Goal: Browse casually: Explore the website without a specific task or goal

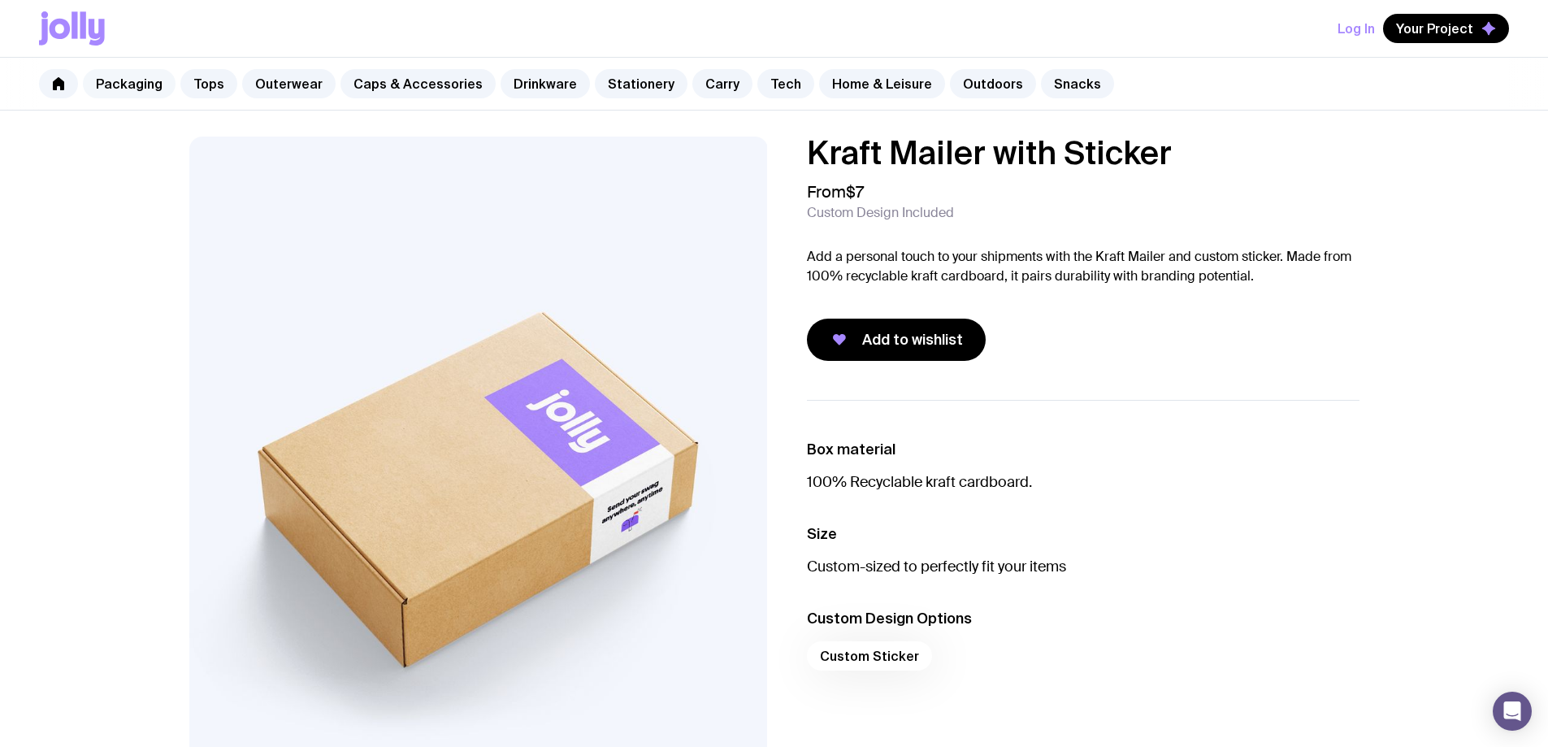
click at [136, 76] on link "Packaging" at bounding box center [129, 83] width 93 height 29
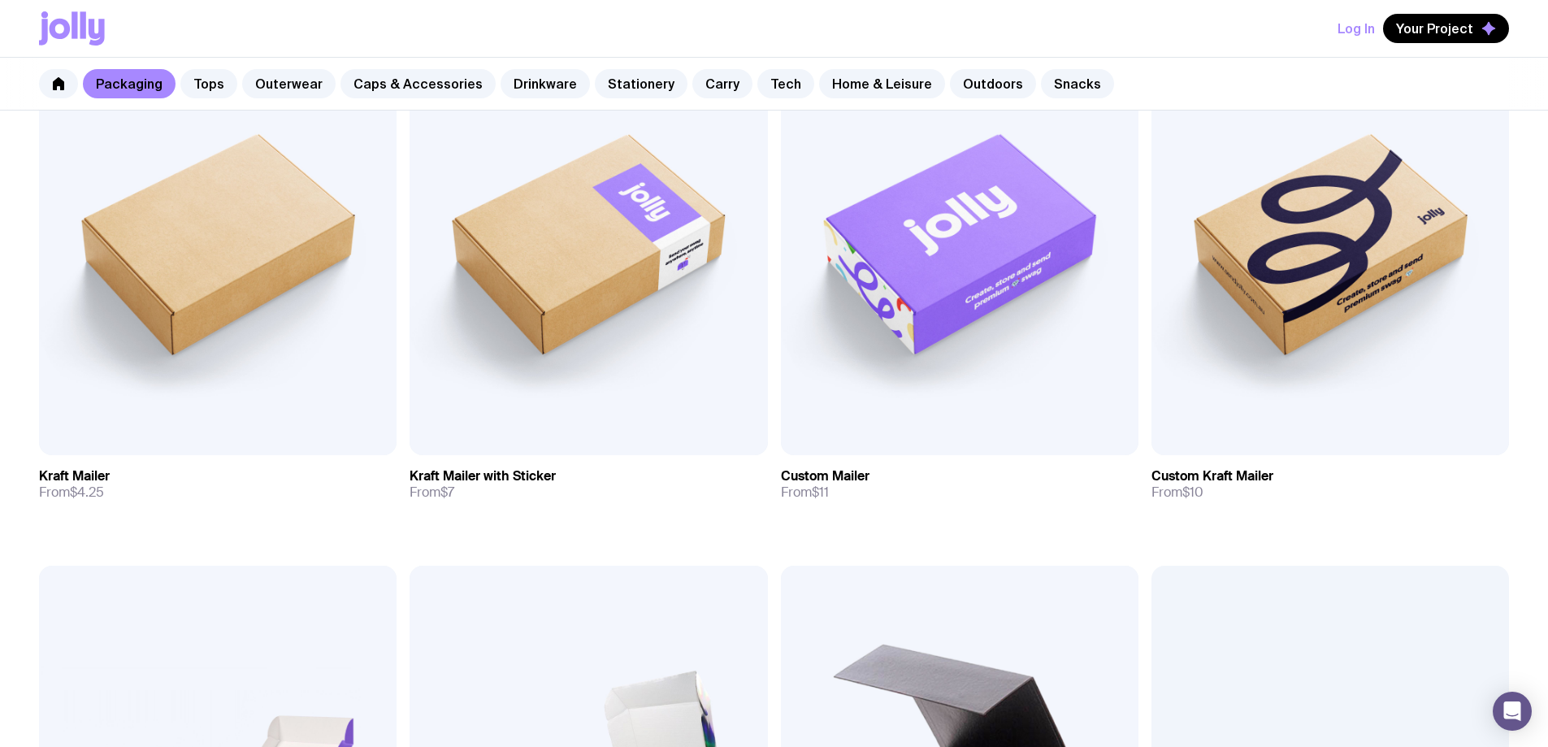
scroll to position [194, 0]
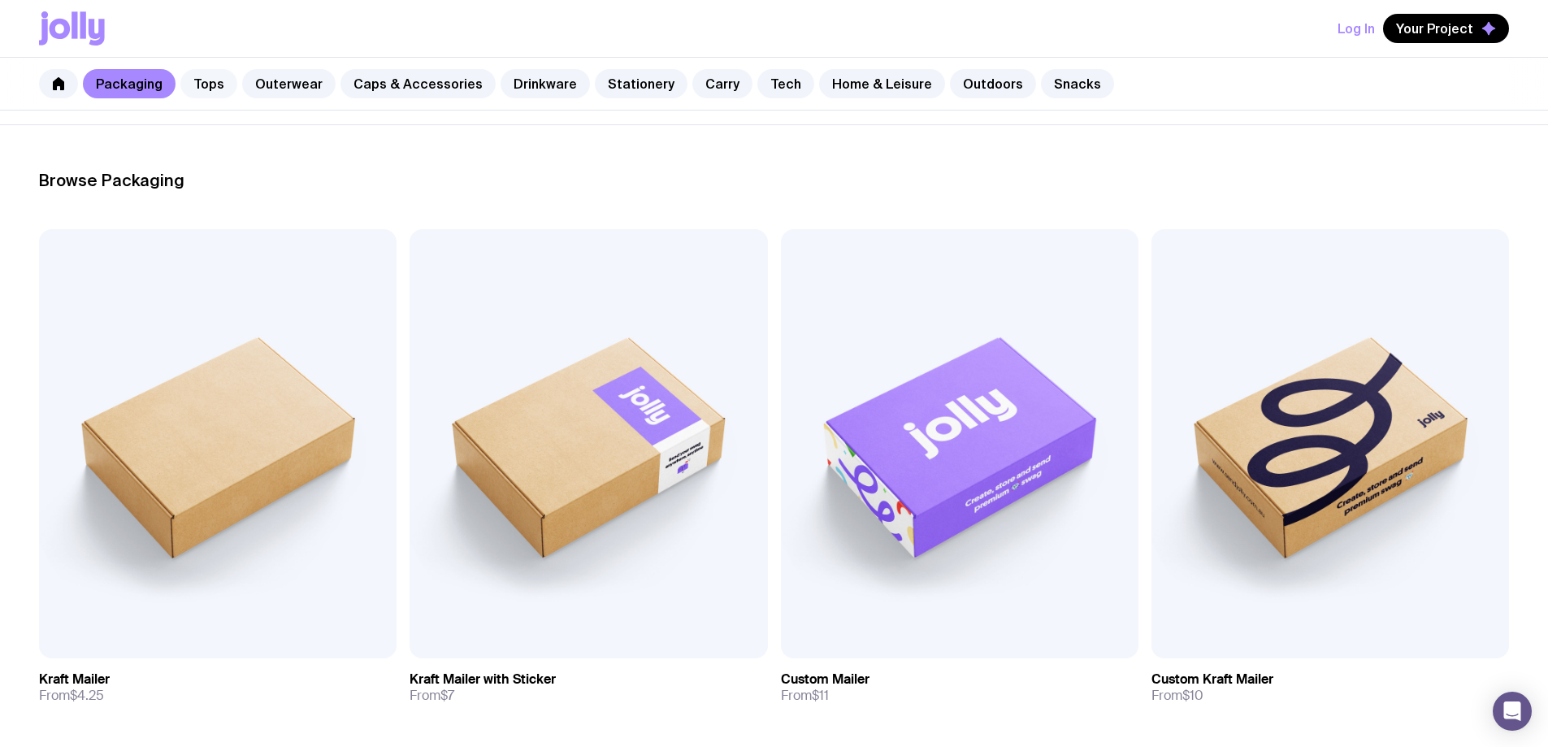
click at [197, 87] on link "Tops" at bounding box center [208, 83] width 57 height 29
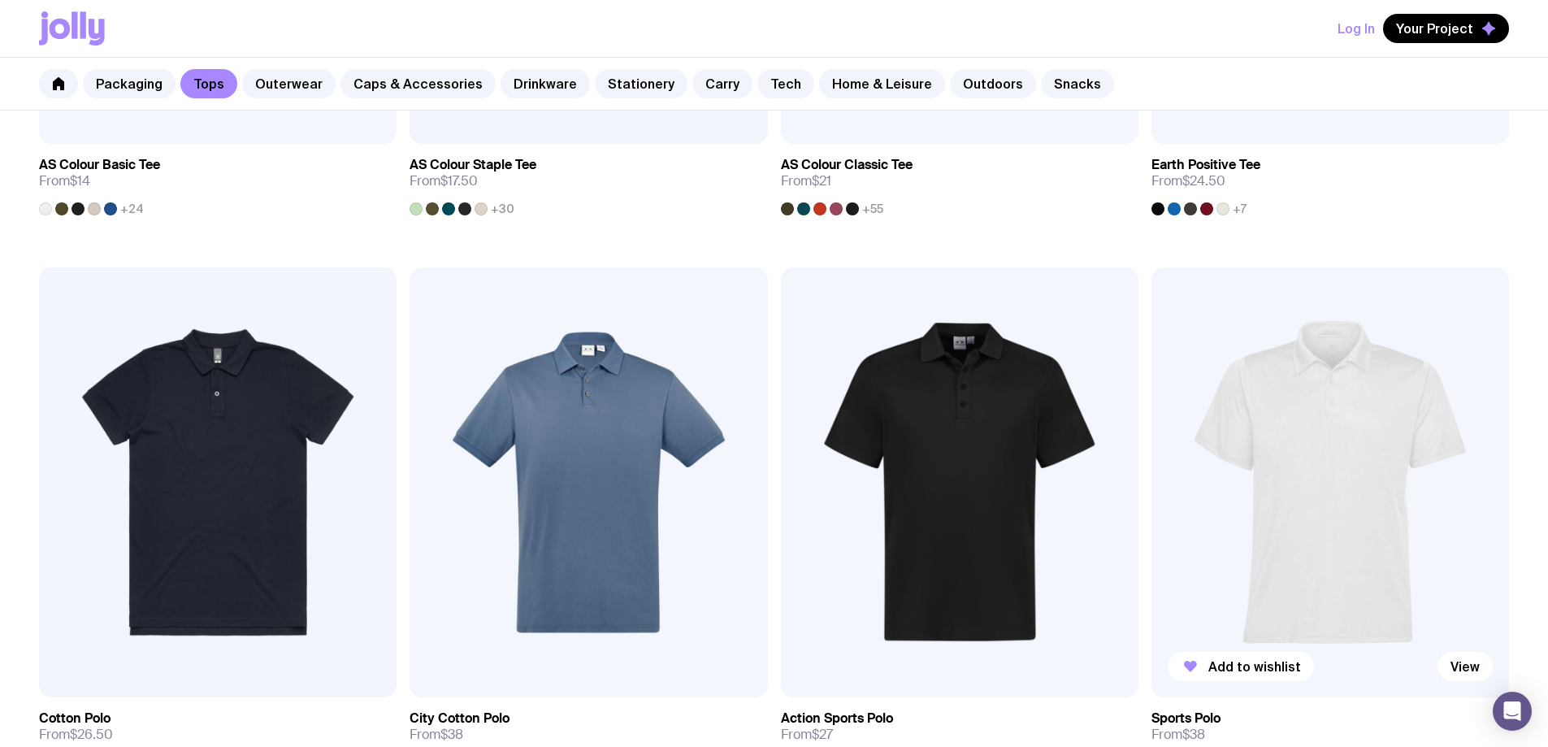
scroll to position [708, 0]
click at [301, 84] on link "Outerwear" at bounding box center [288, 83] width 93 height 29
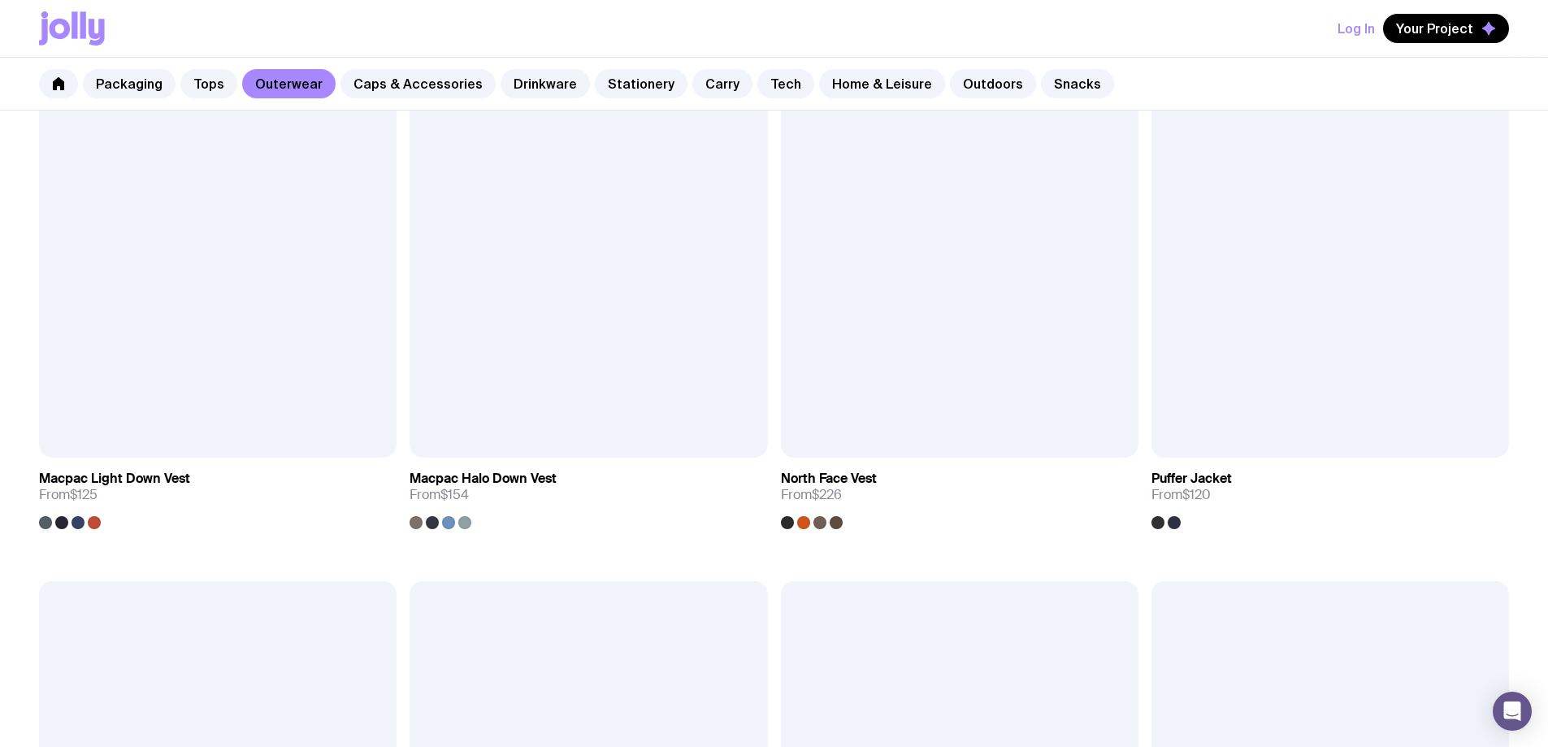
scroll to position [1518, 0]
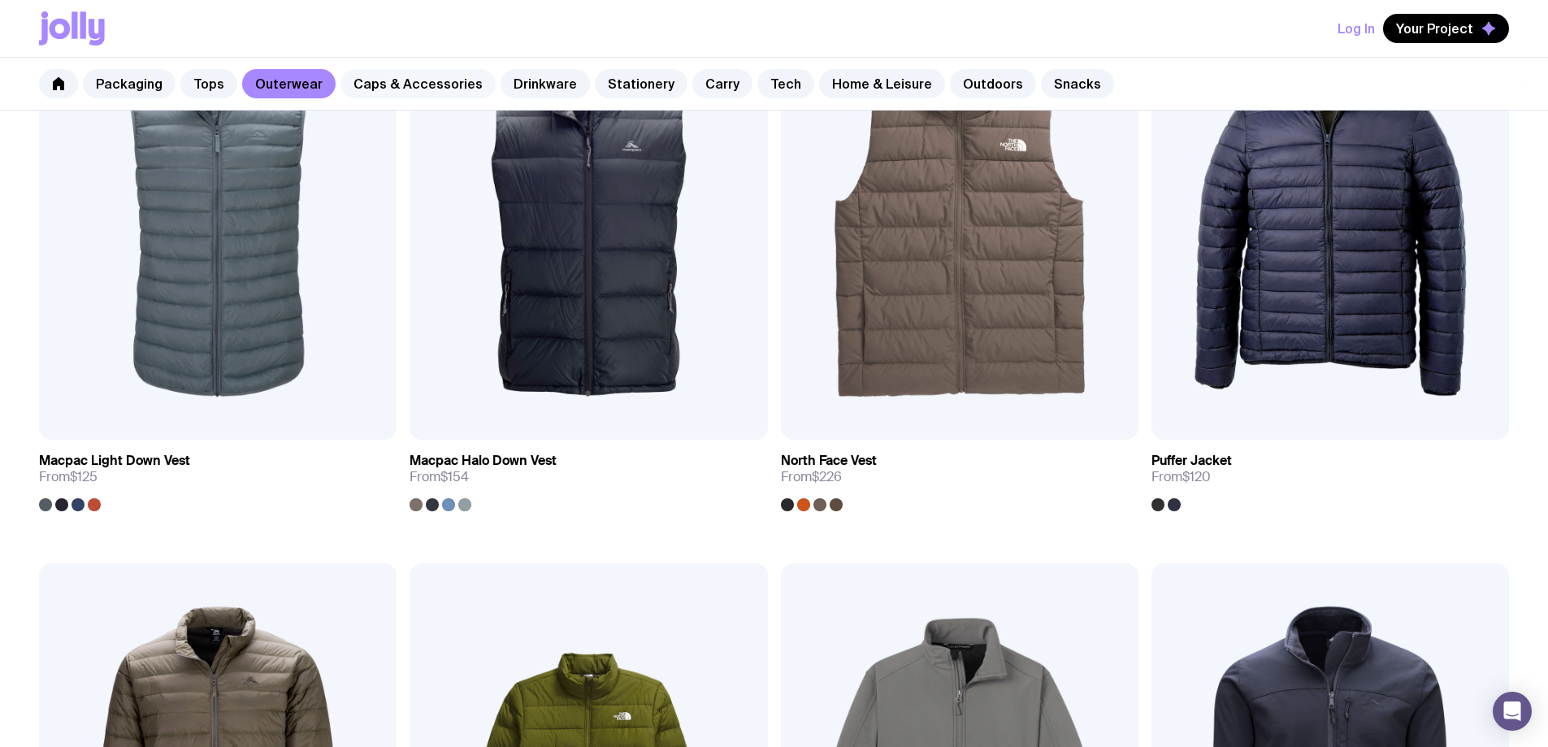
click at [453, 76] on link "Caps & Accessories" at bounding box center [417, 83] width 155 height 29
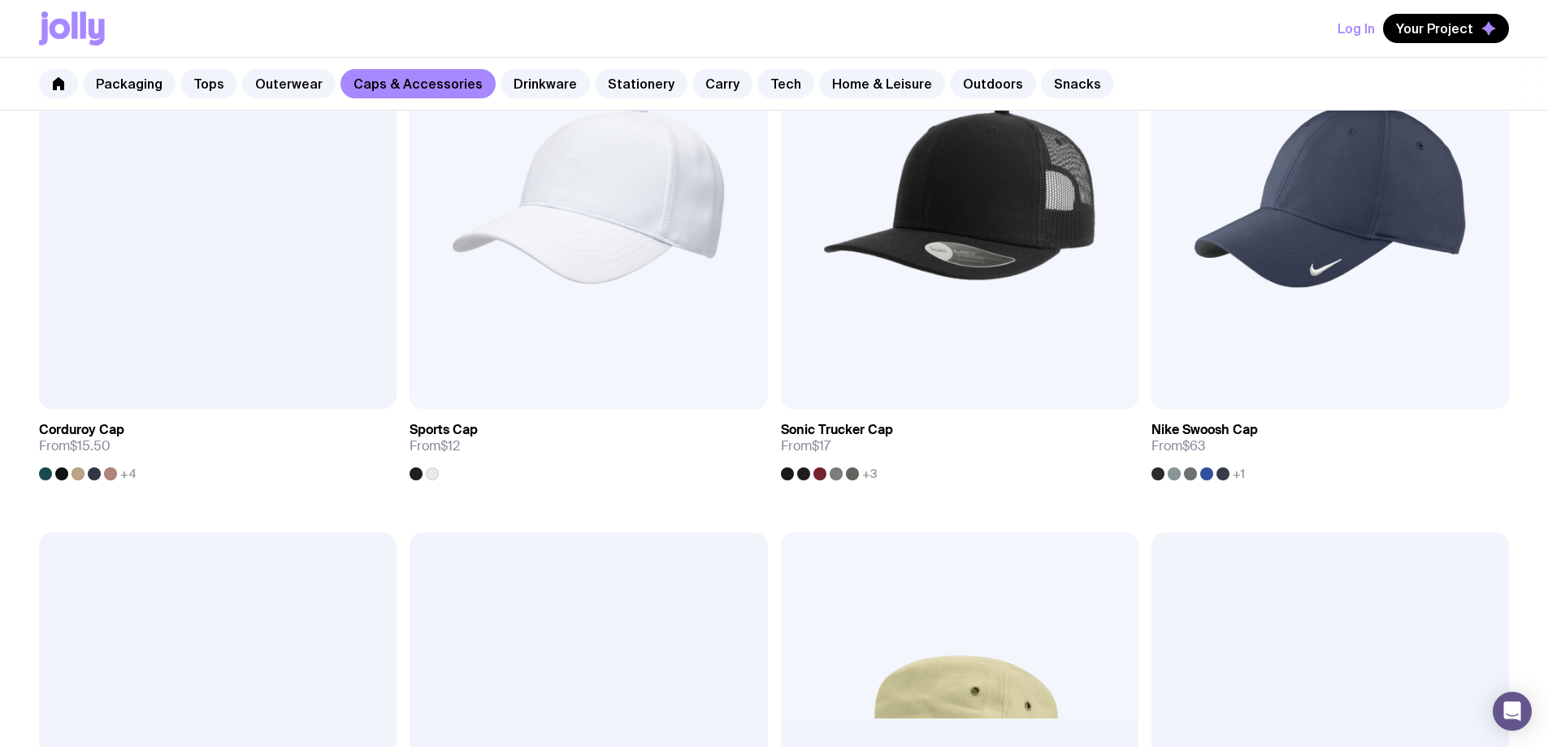
scroll to position [975, 0]
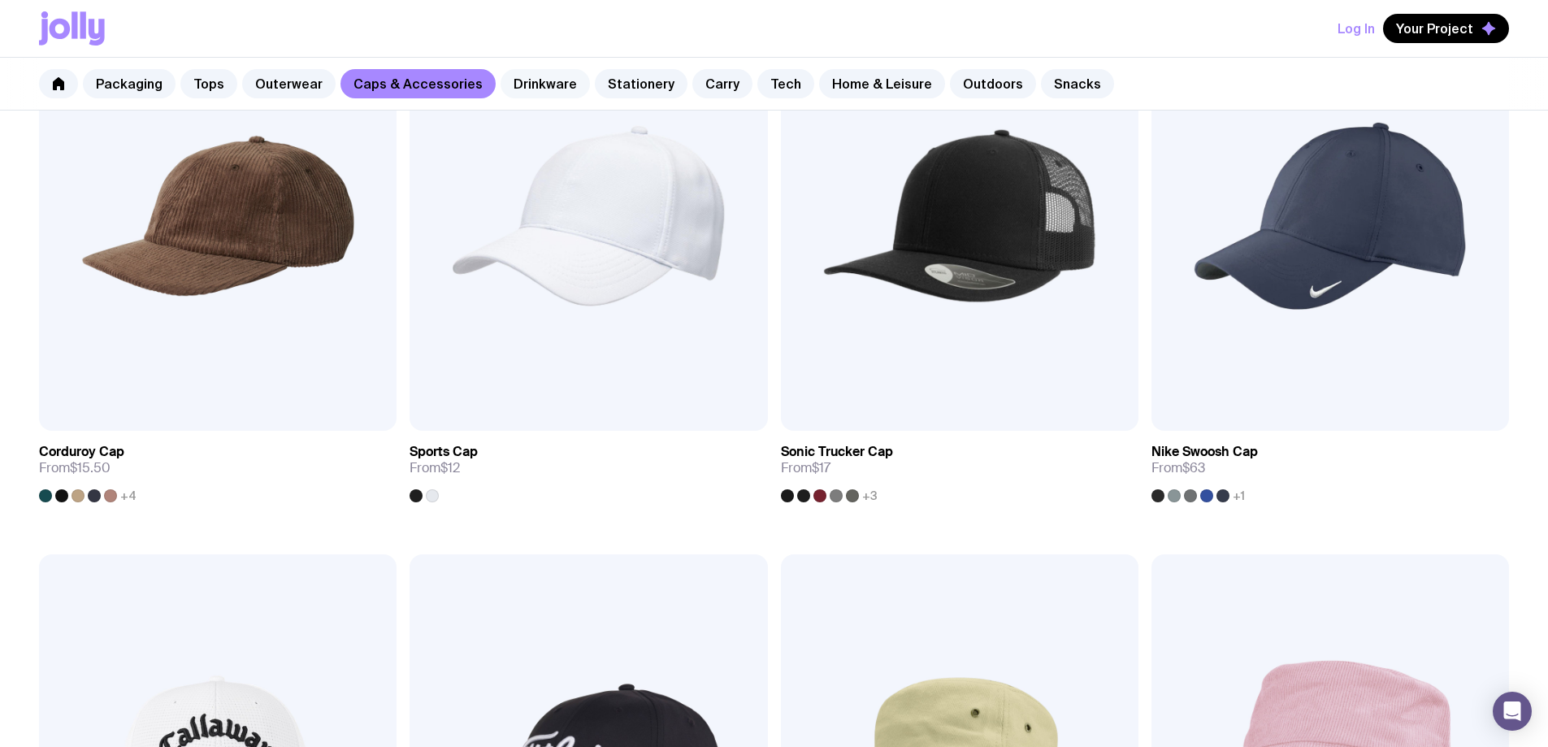
click at [552, 80] on link "Drinkware" at bounding box center [544, 83] width 89 height 29
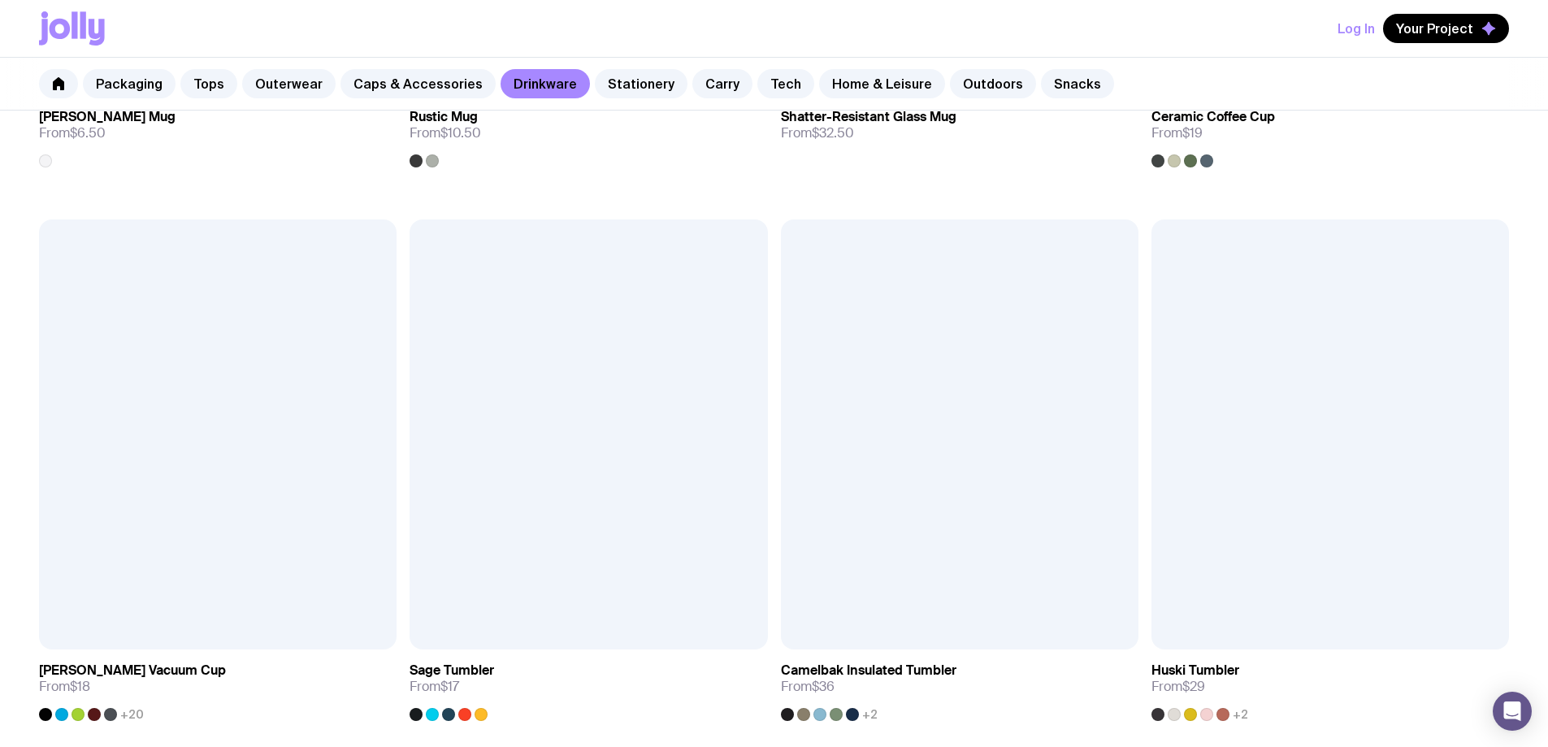
scroll to position [641, 0]
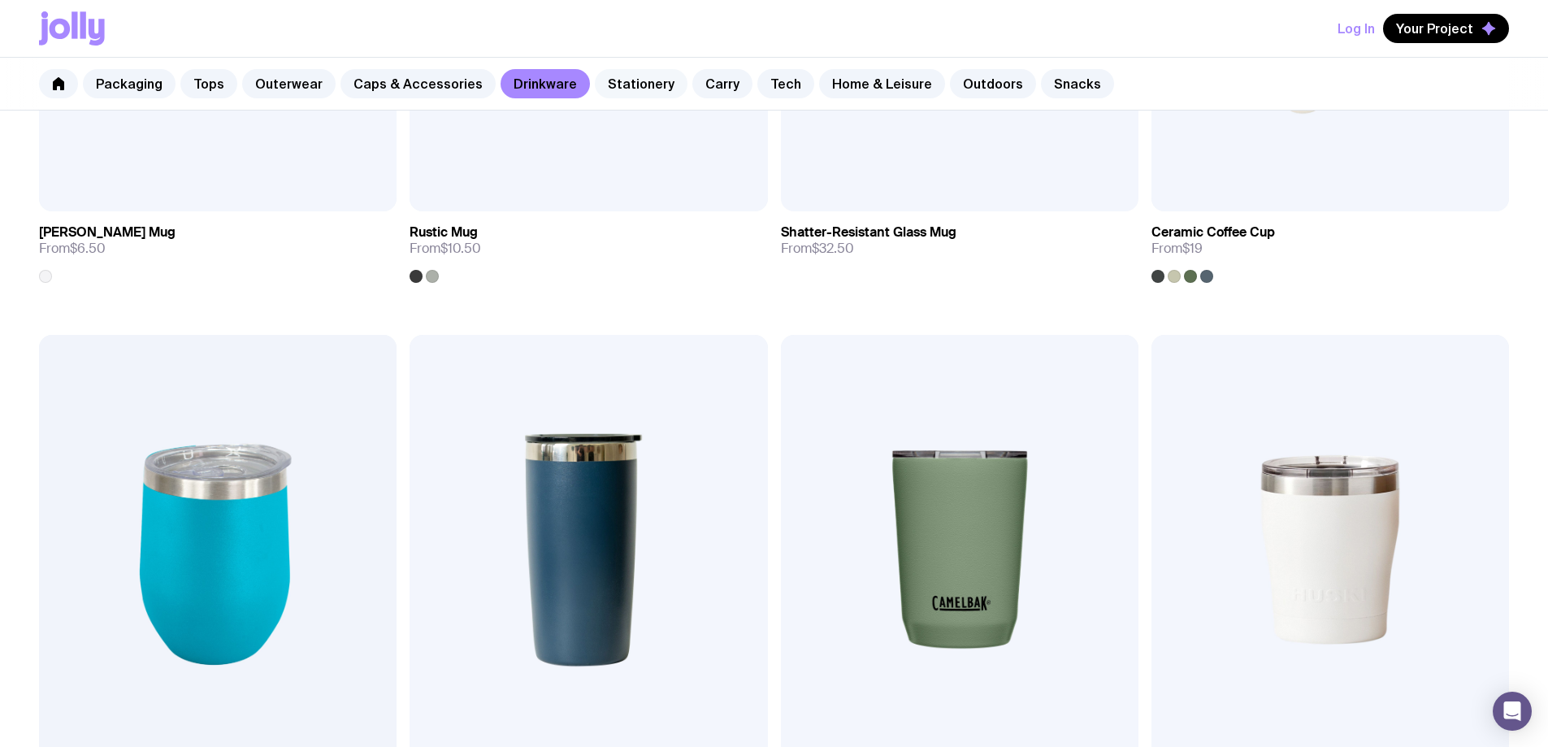
click at [648, 77] on link "Stationery" at bounding box center [641, 83] width 93 height 29
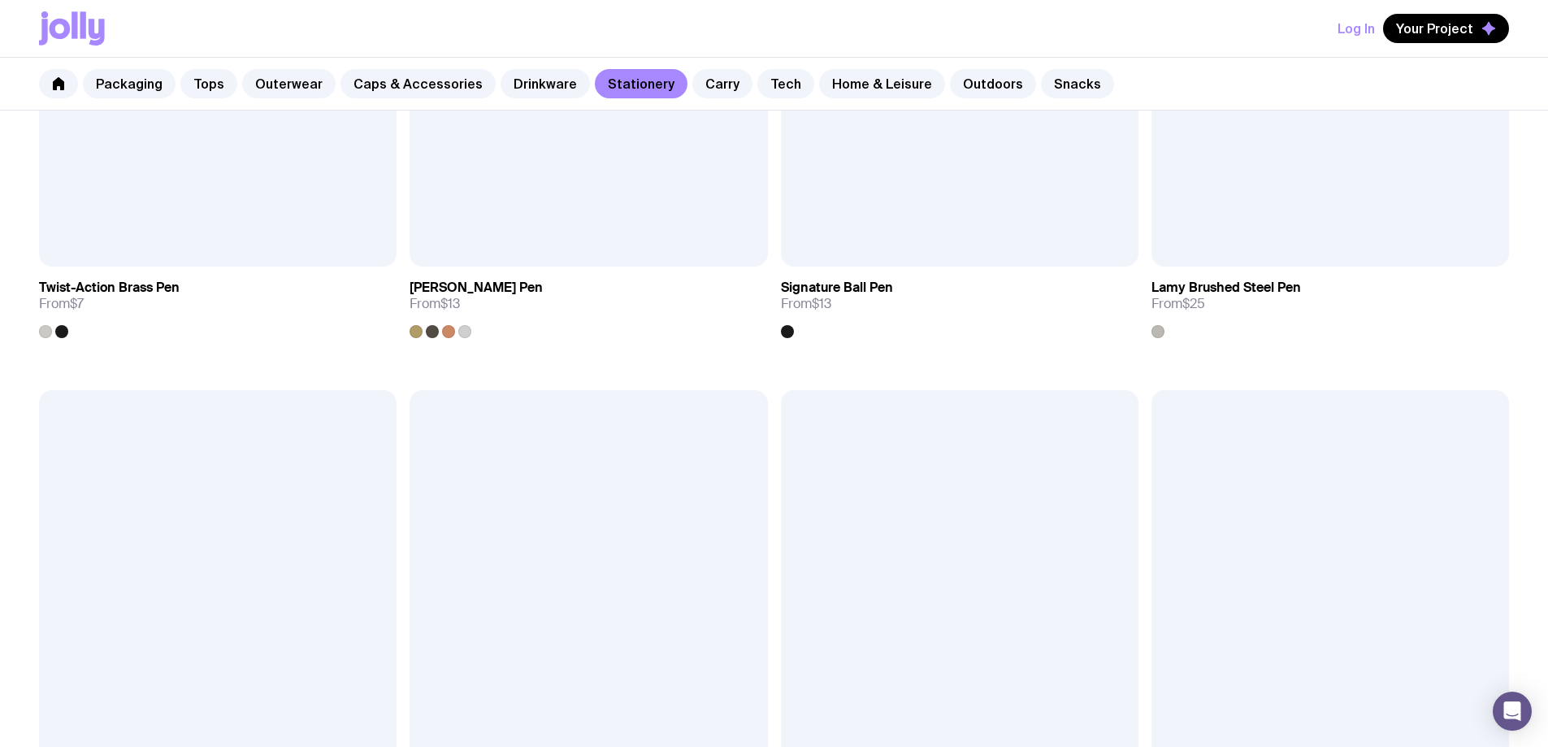
scroll to position [1137, 0]
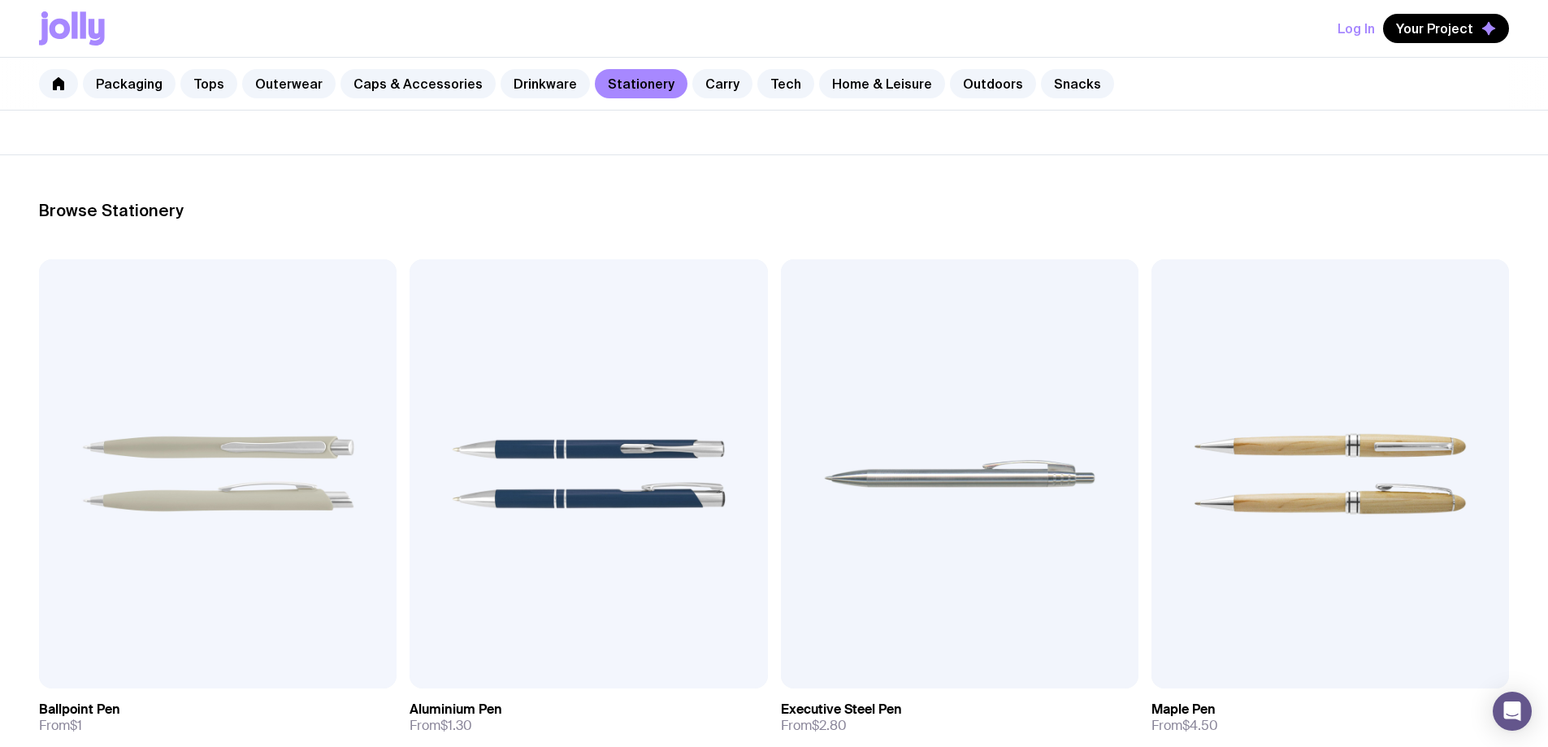
scroll to position [162, 0]
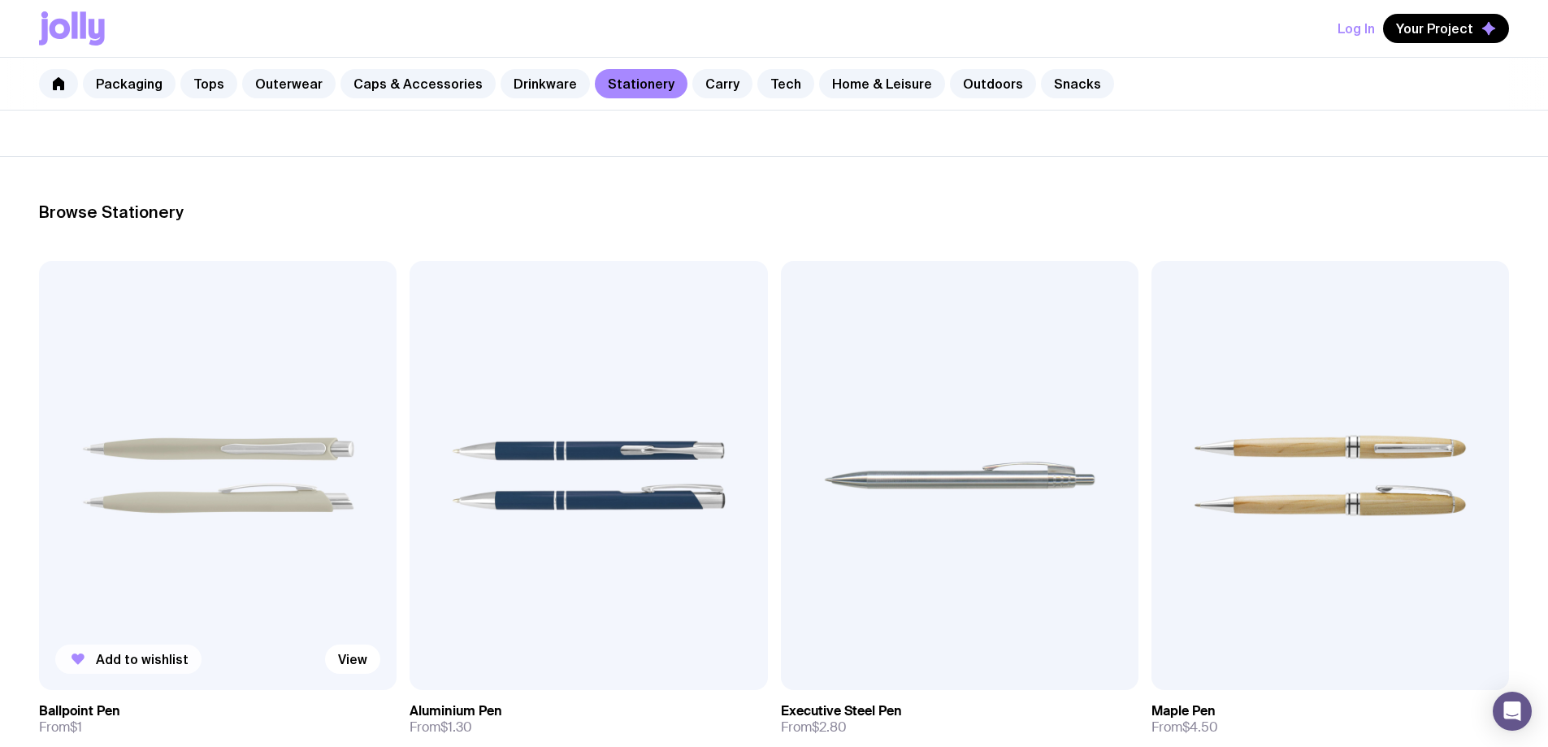
click at [151, 651] on span "Add to wishlist" at bounding box center [142, 659] width 93 height 16
click at [694, 93] on link "Carry" at bounding box center [722, 83] width 60 height 29
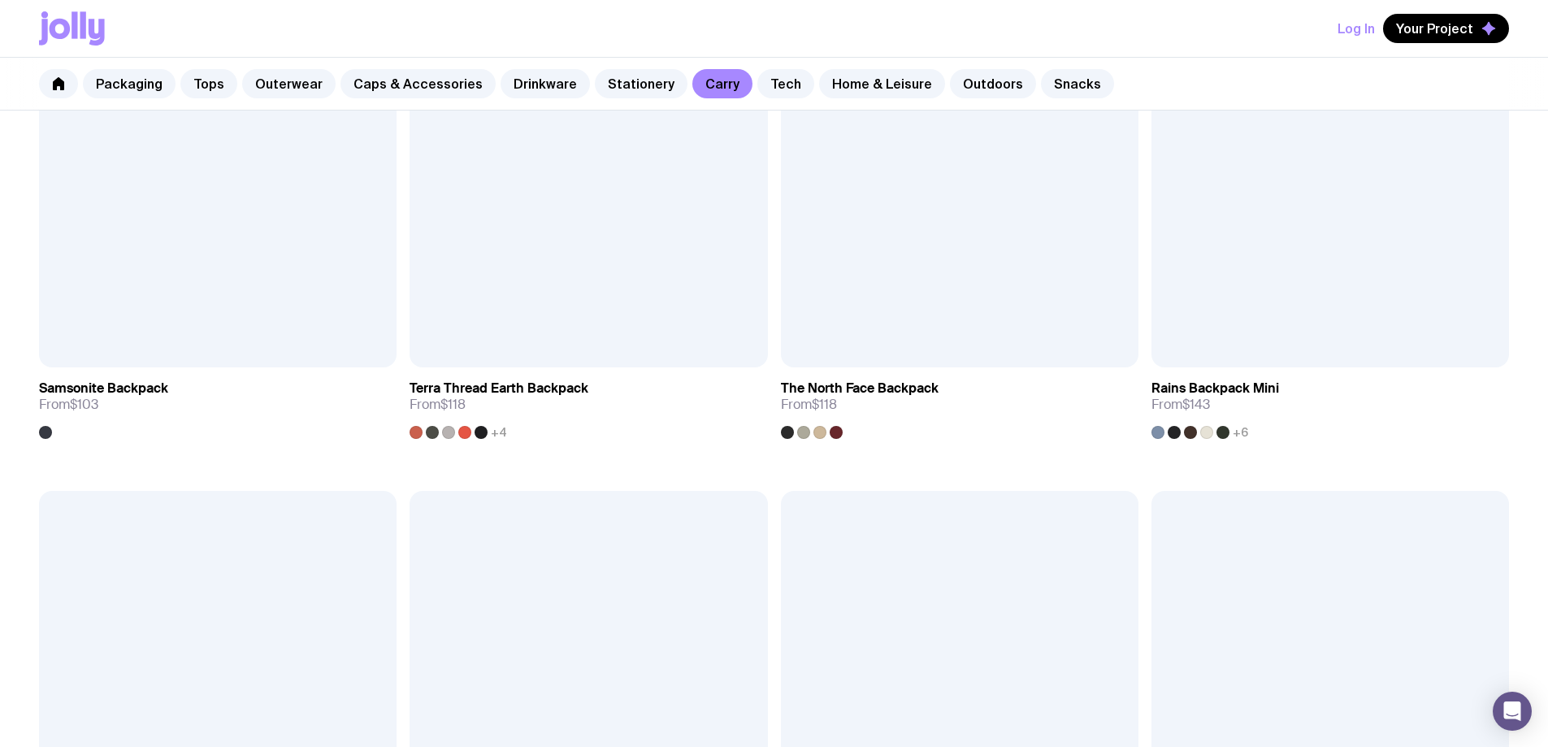
scroll to position [2194, 0]
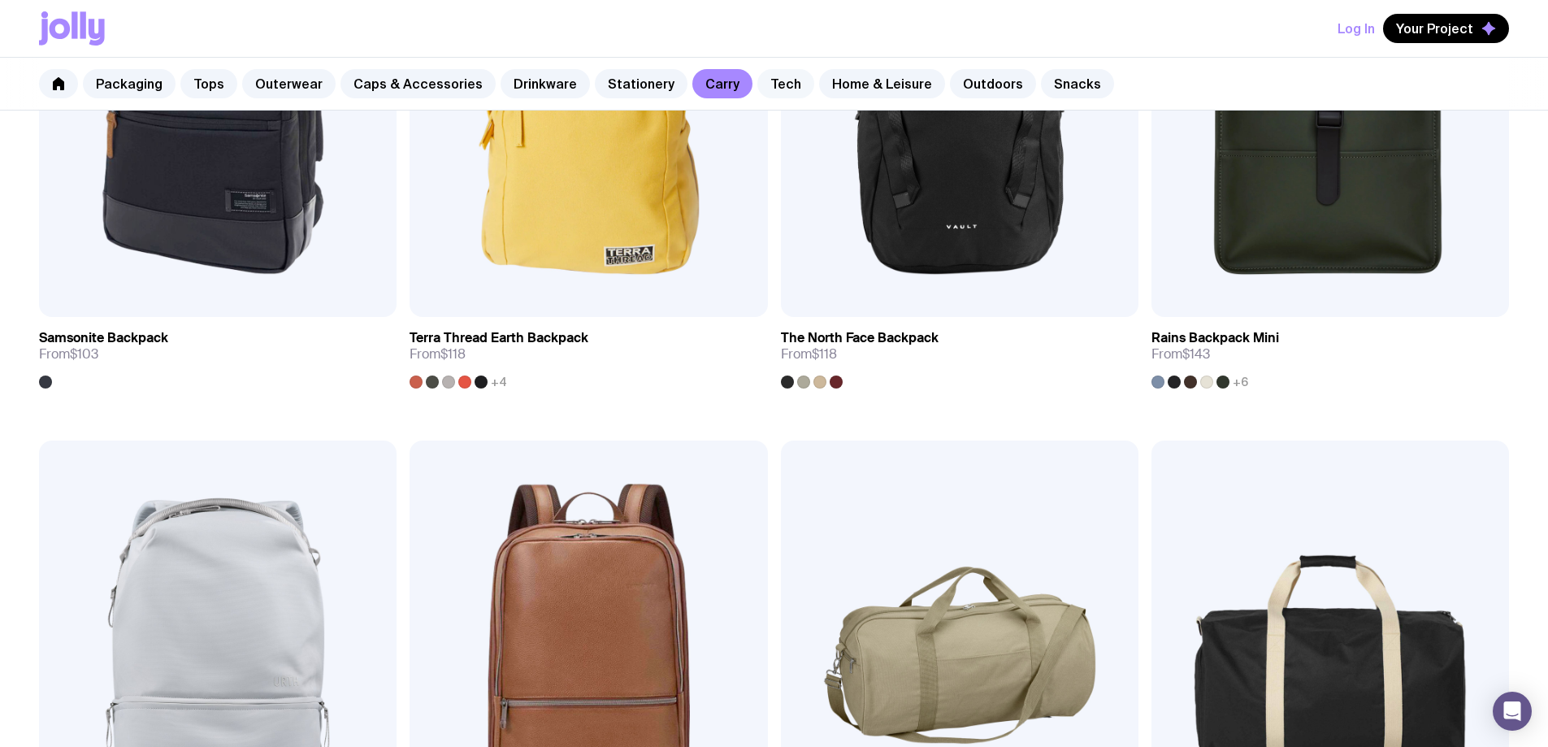
click at [757, 85] on link "Tech" at bounding box center [785, 83] width 57 height 29
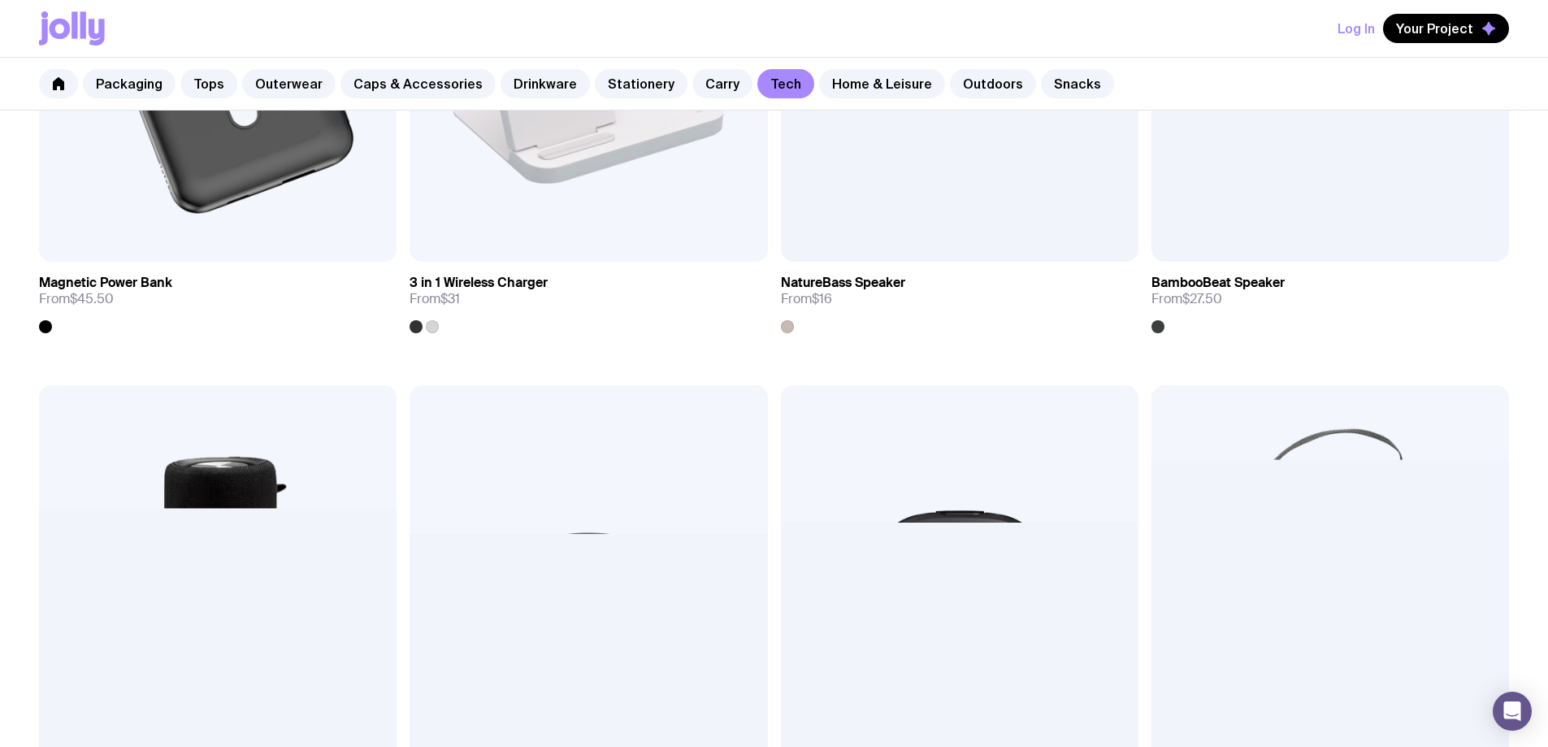
scroll to position [1625, 0]
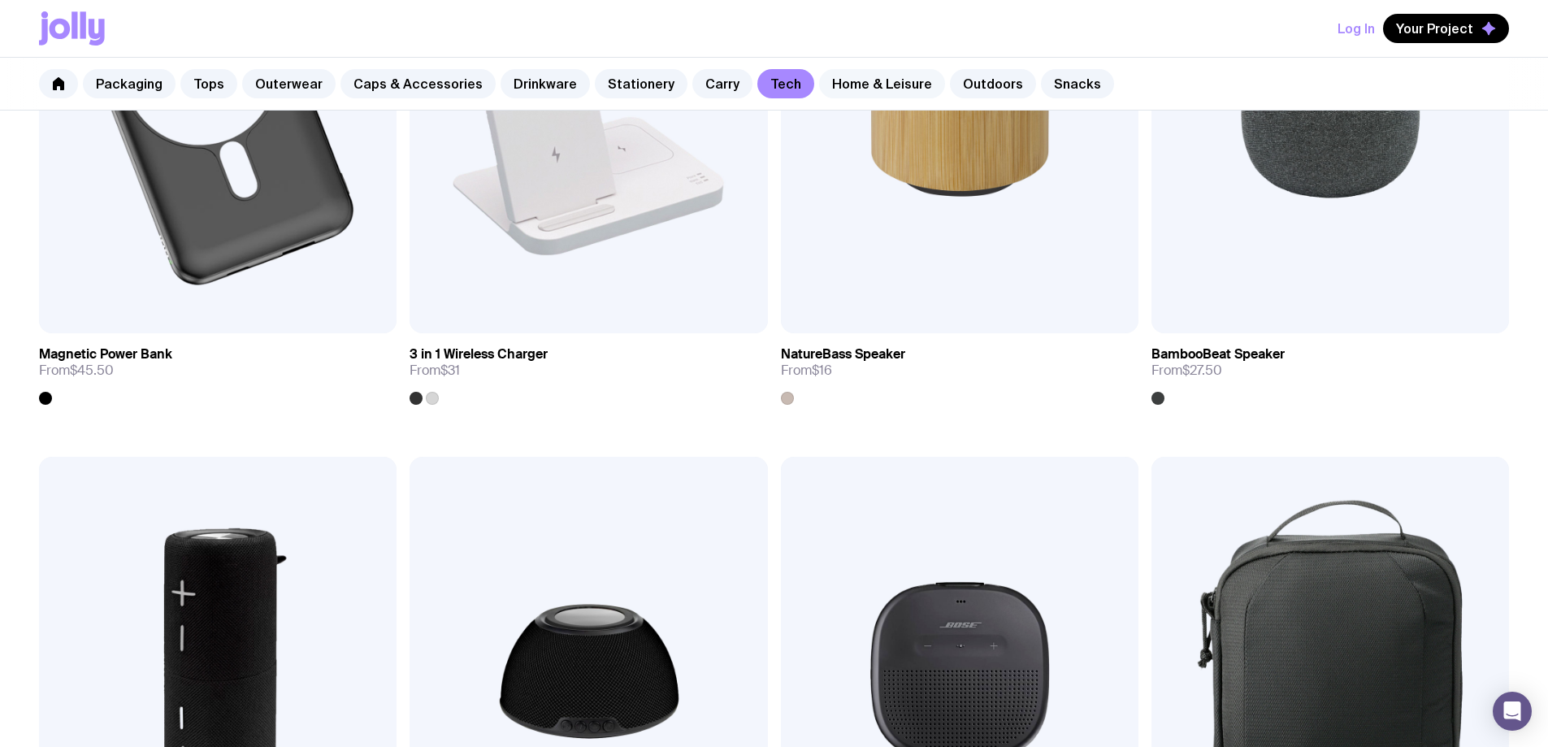
click at [860, 93] on link "Home & Leisure" at bounding box center [882, 83] width 126 height 29
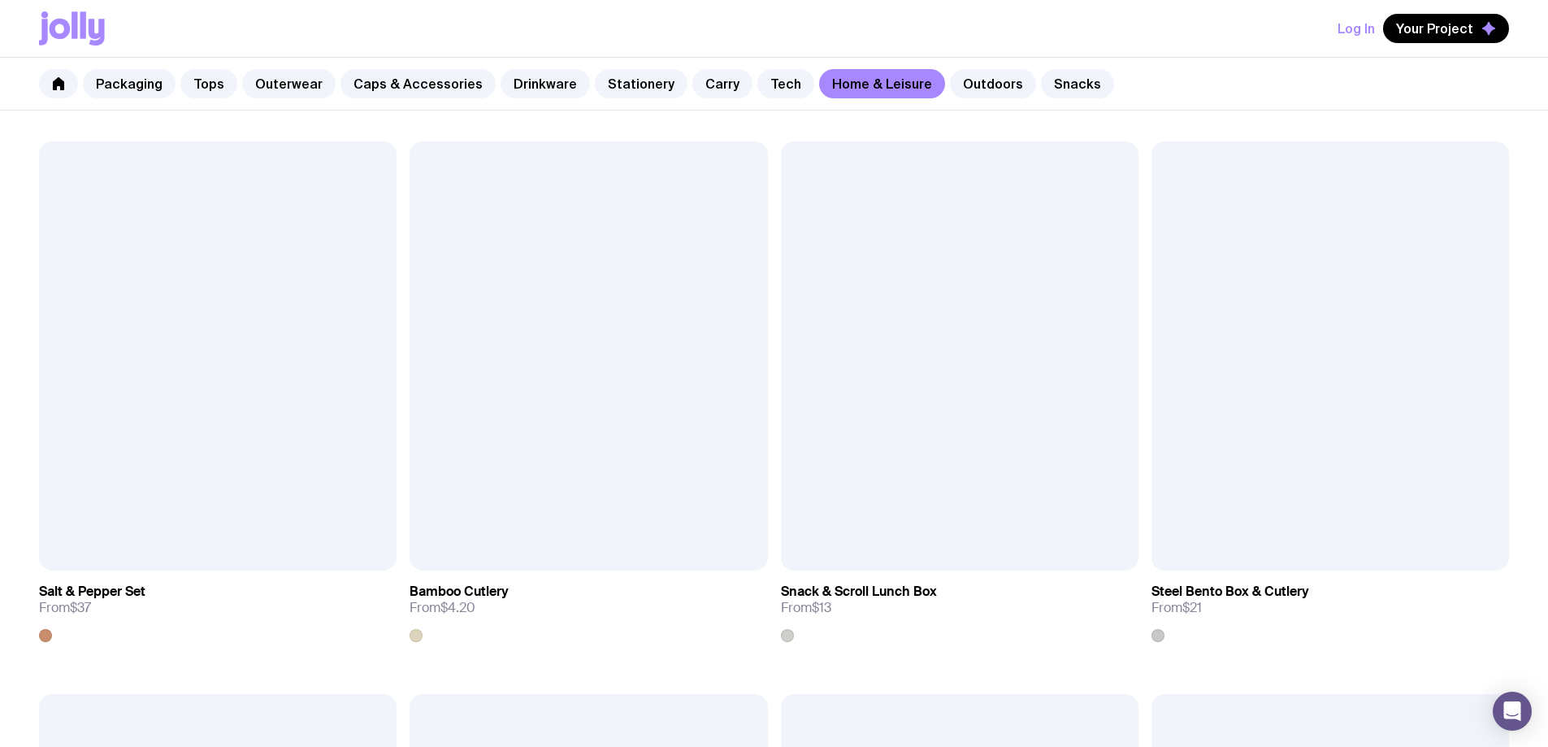
scroll to position [2031, 0]
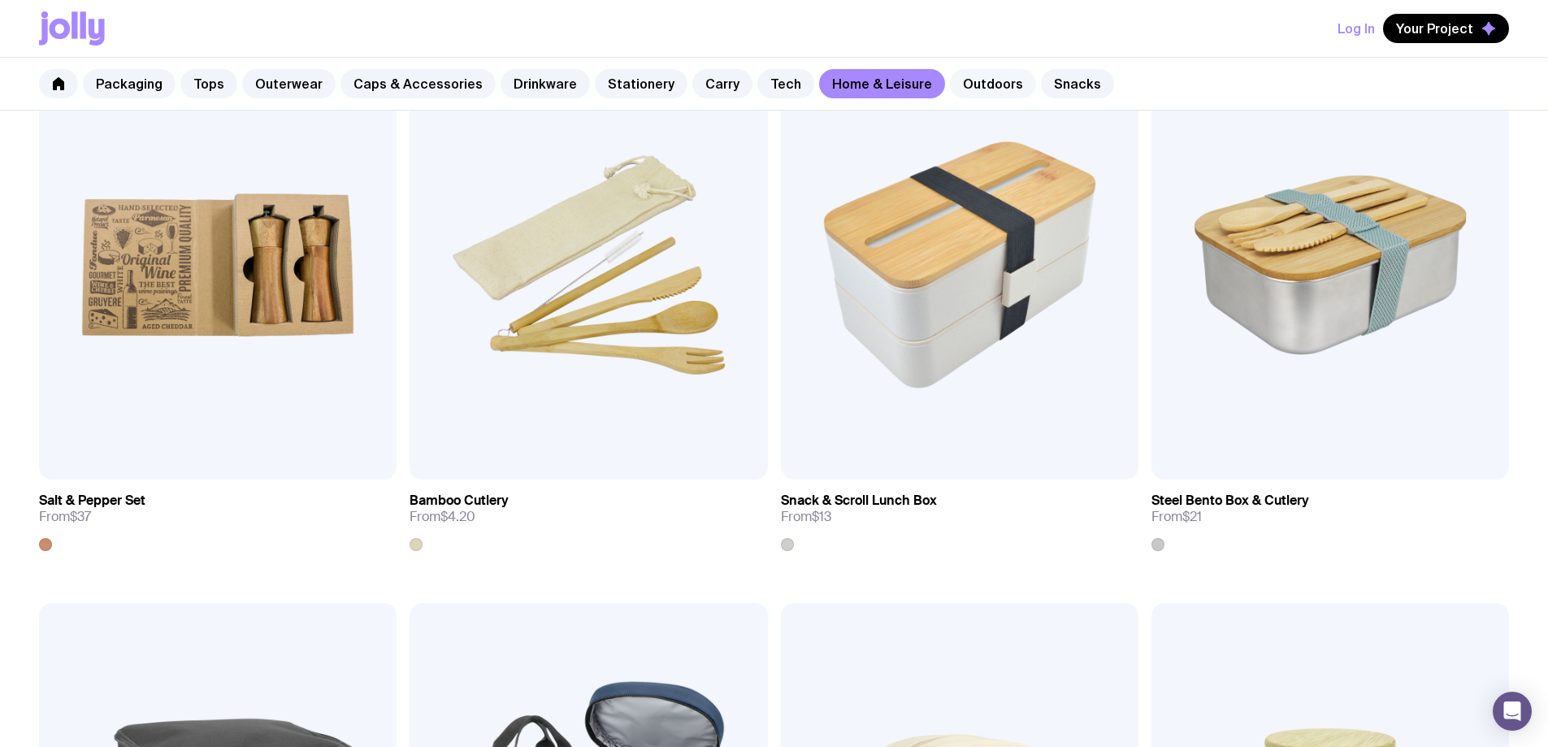
click at [964, 89] on link "Outdoors" at bounding box center [993, 83] width 86 height 29
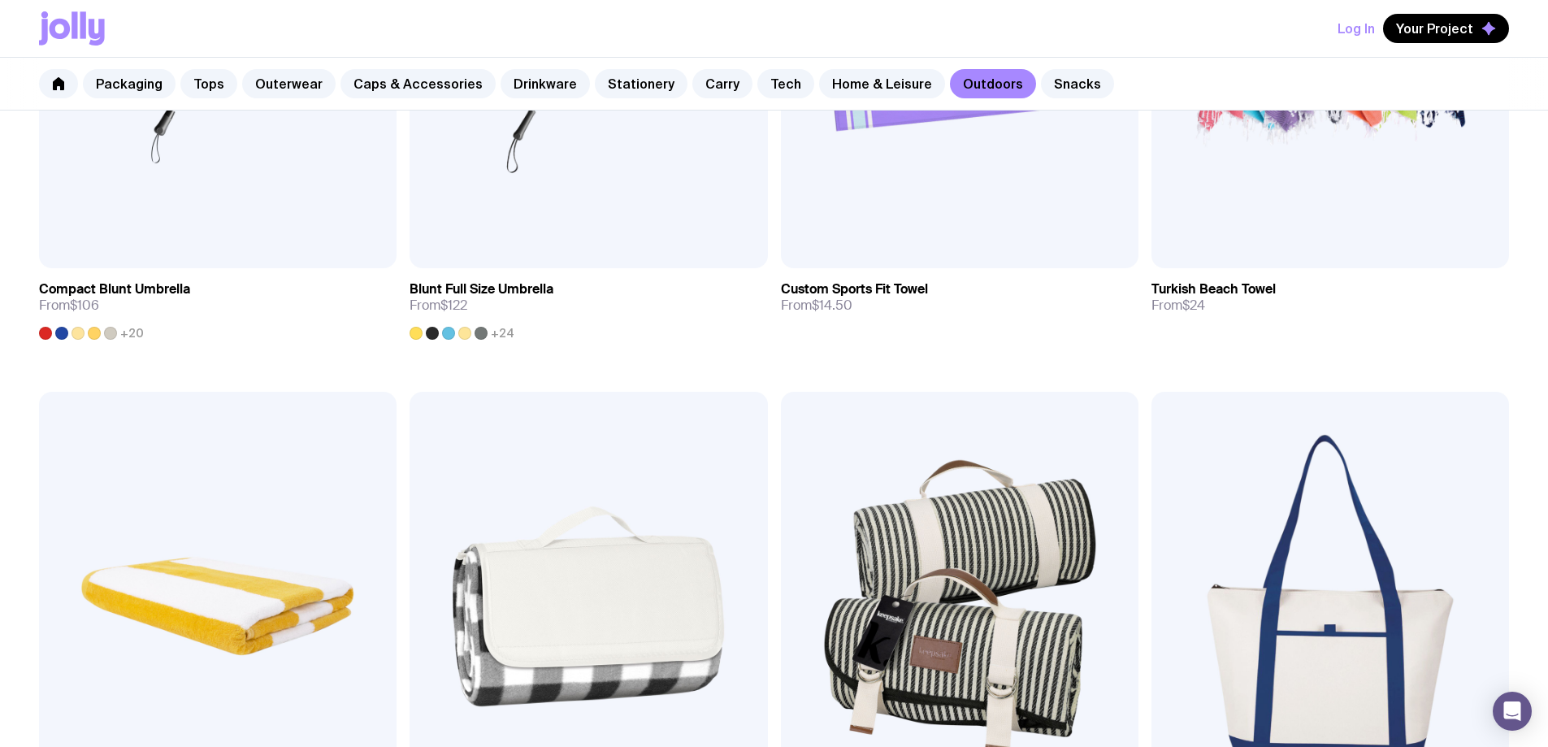
scroll to position [1056, 0]
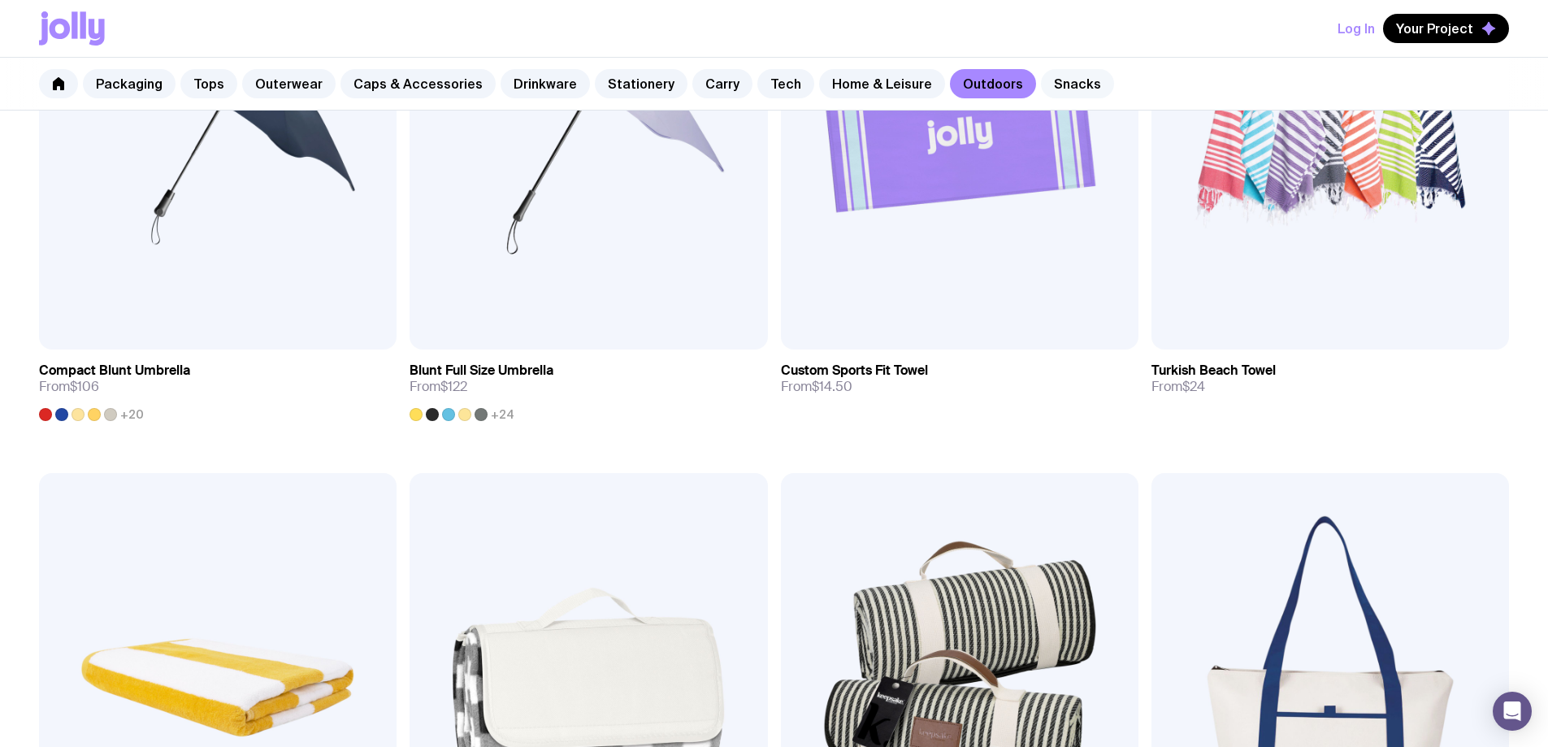
click at [1042, 87] on link "Snacks" at bounding box center [1077, 83] width 73 height 29
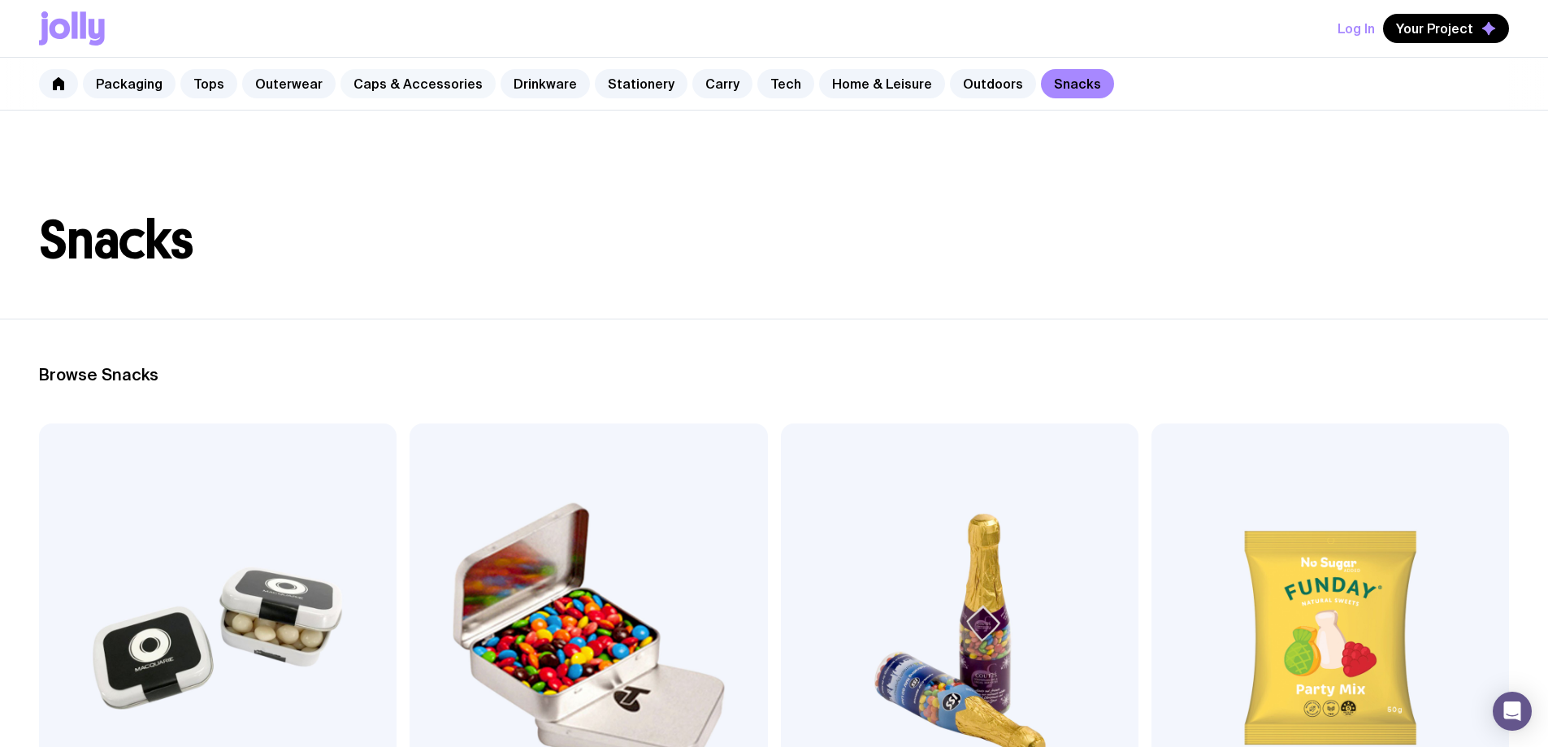
click at [397, 83] on link "Caps & Accessories" at bounding box center [417, 83] width 155 height 29
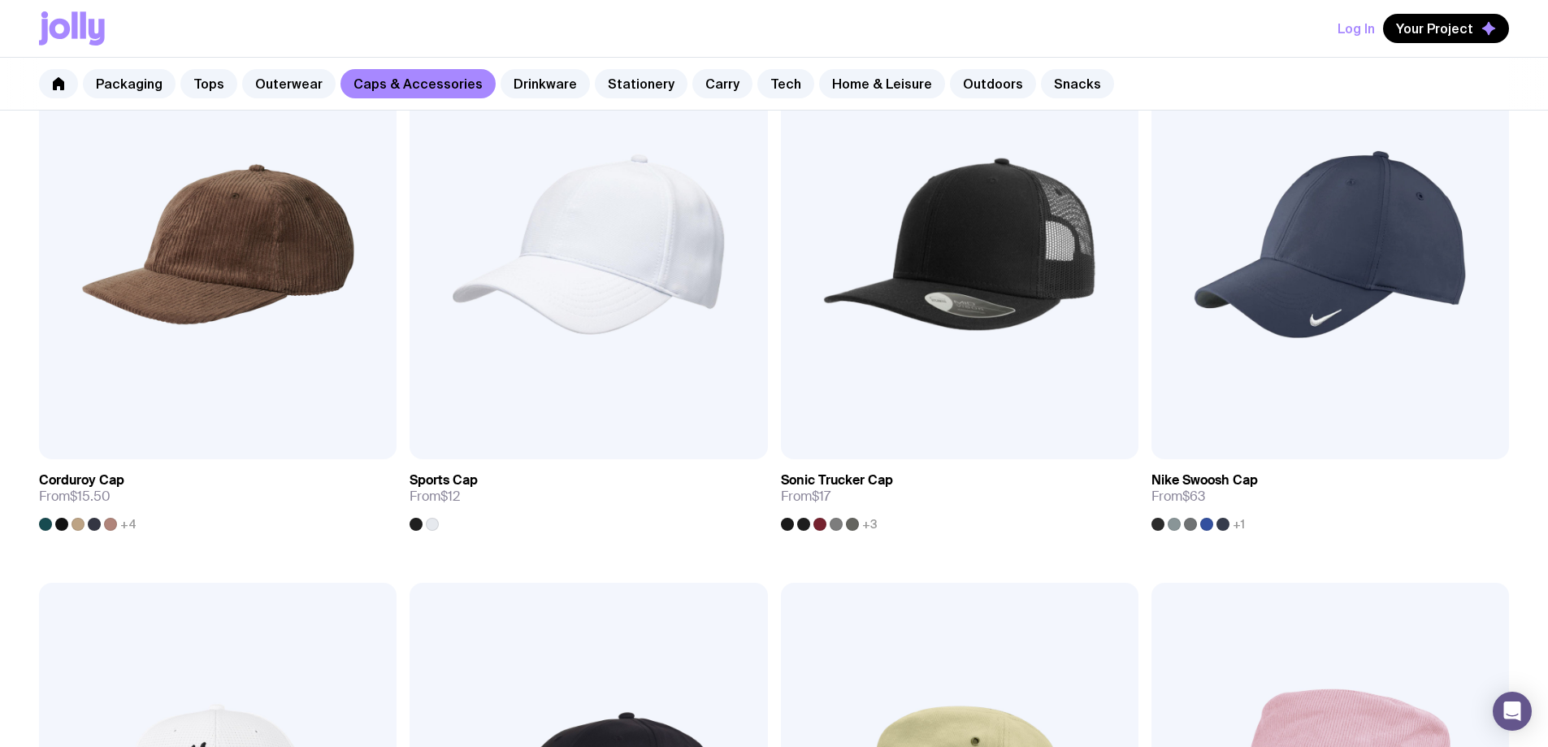
scroll to position [975, 0]
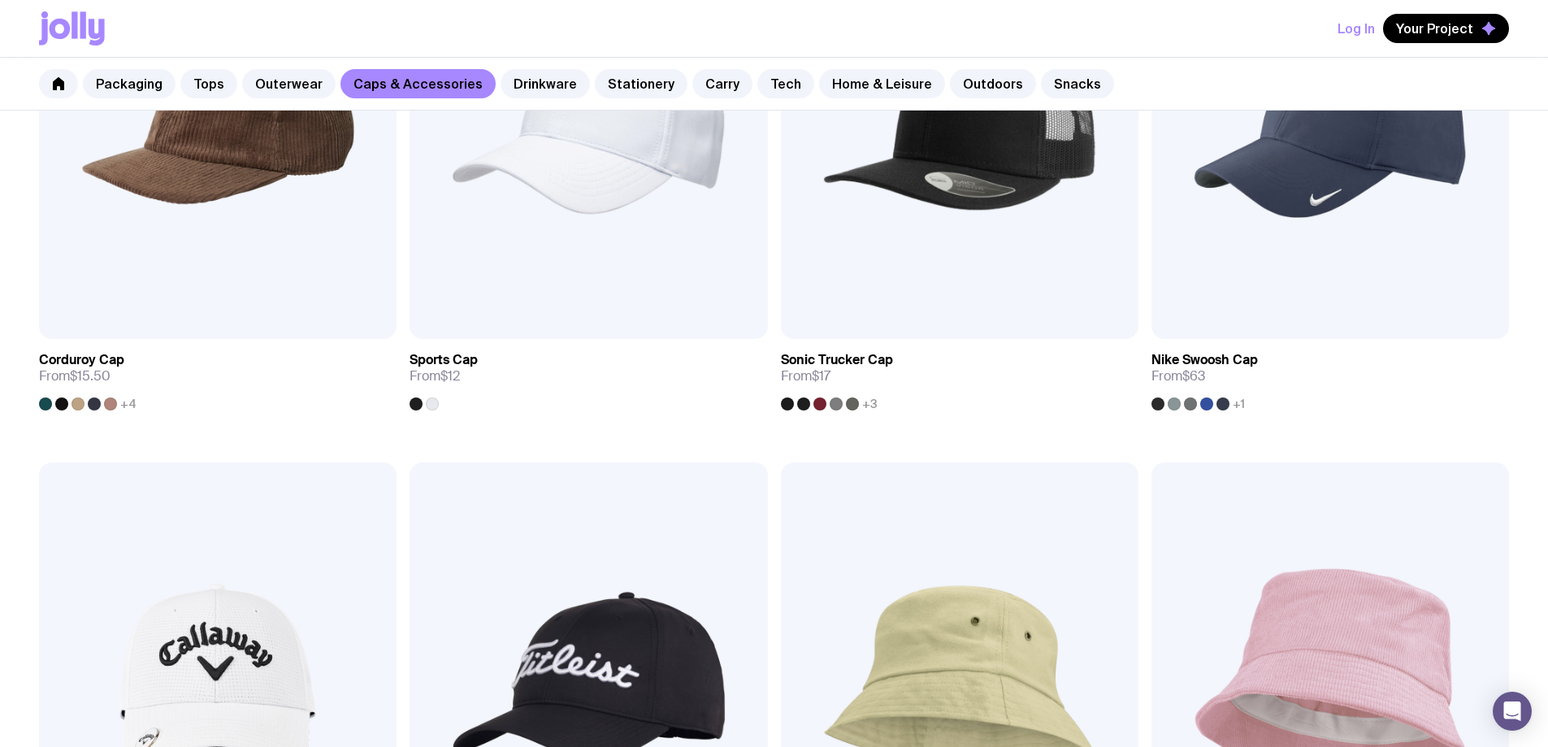
scroll to position [1056, 0]
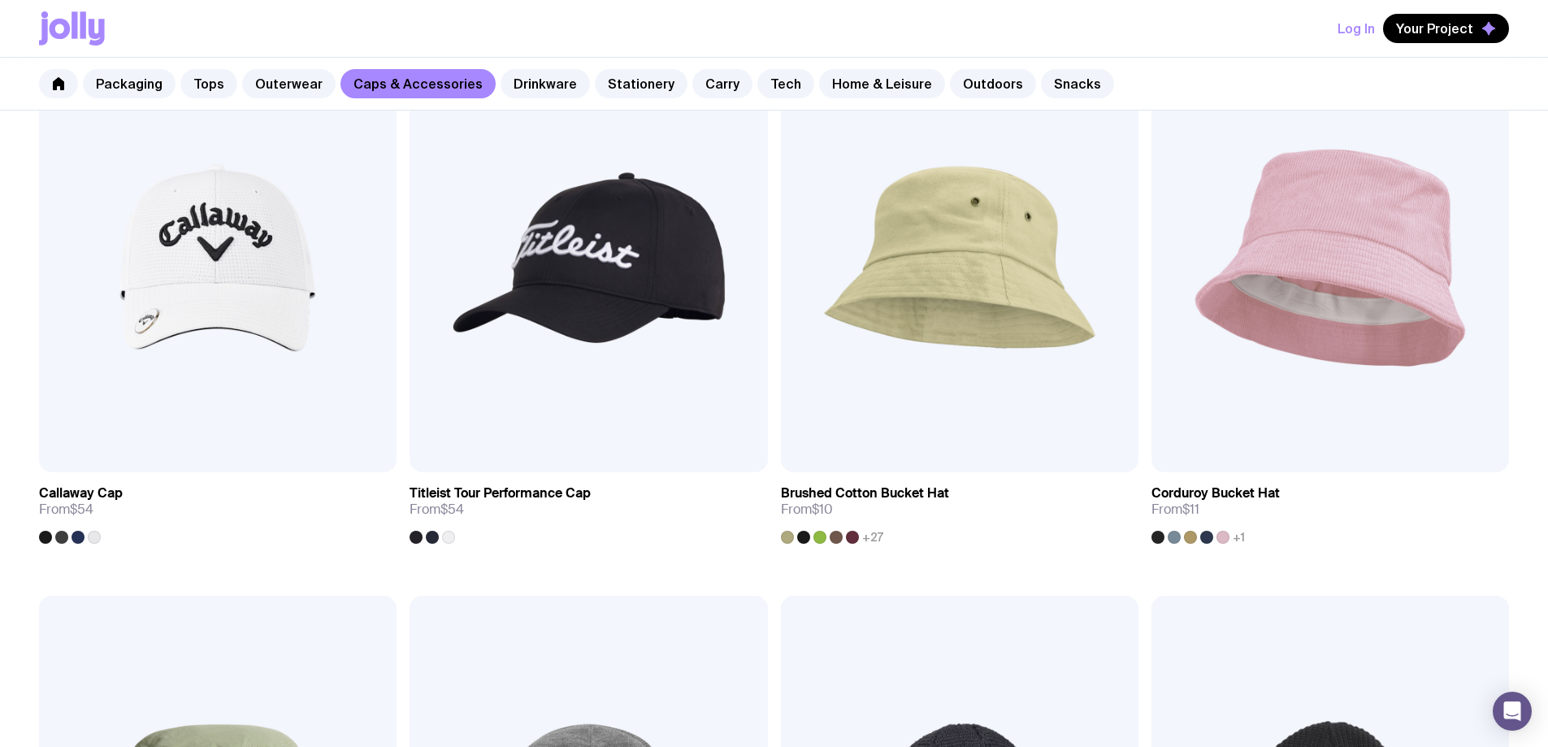
scroll to position [1462, 0]
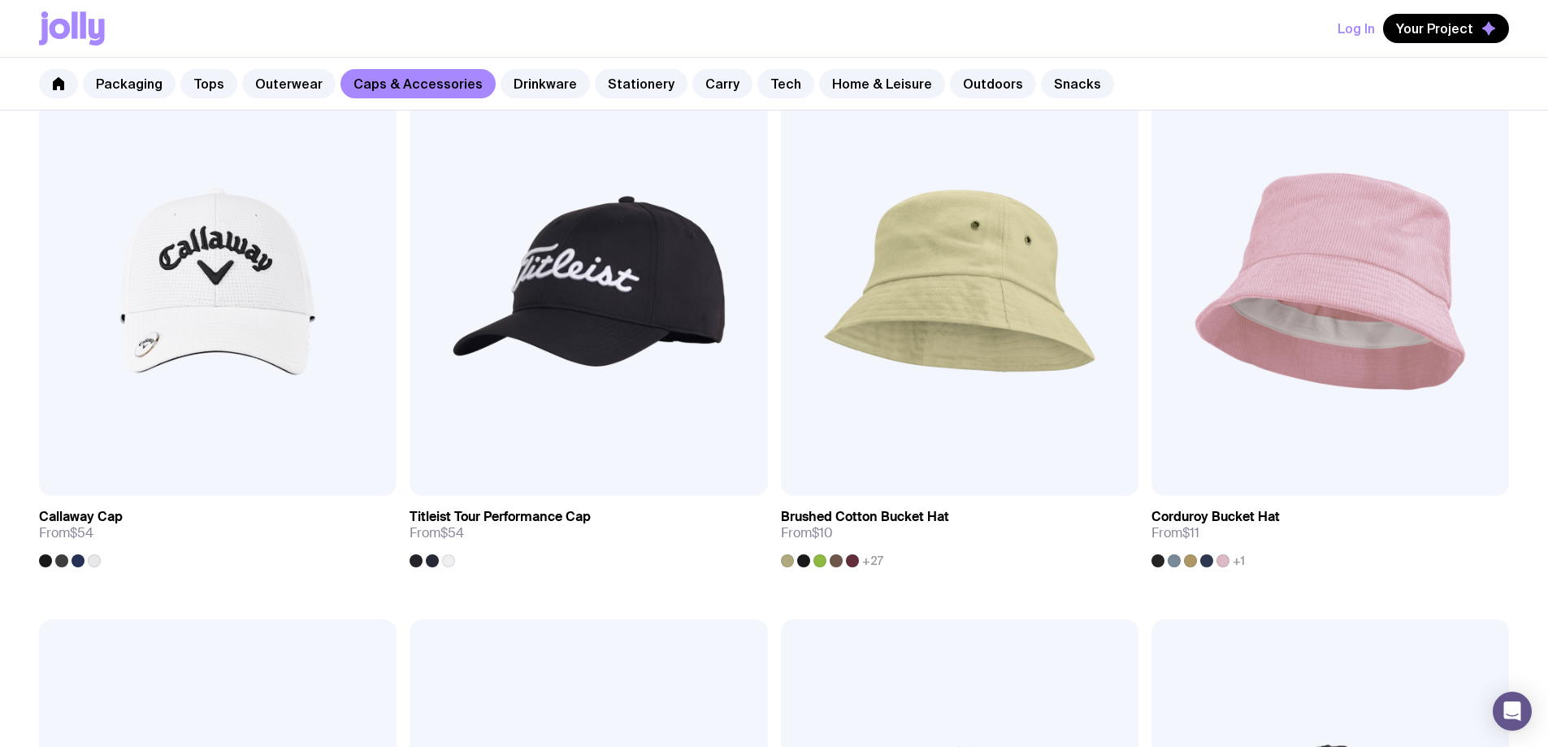
click at [1425, 35] on span "Your Project" at bounding box center [1434, 28] width 77 height 16
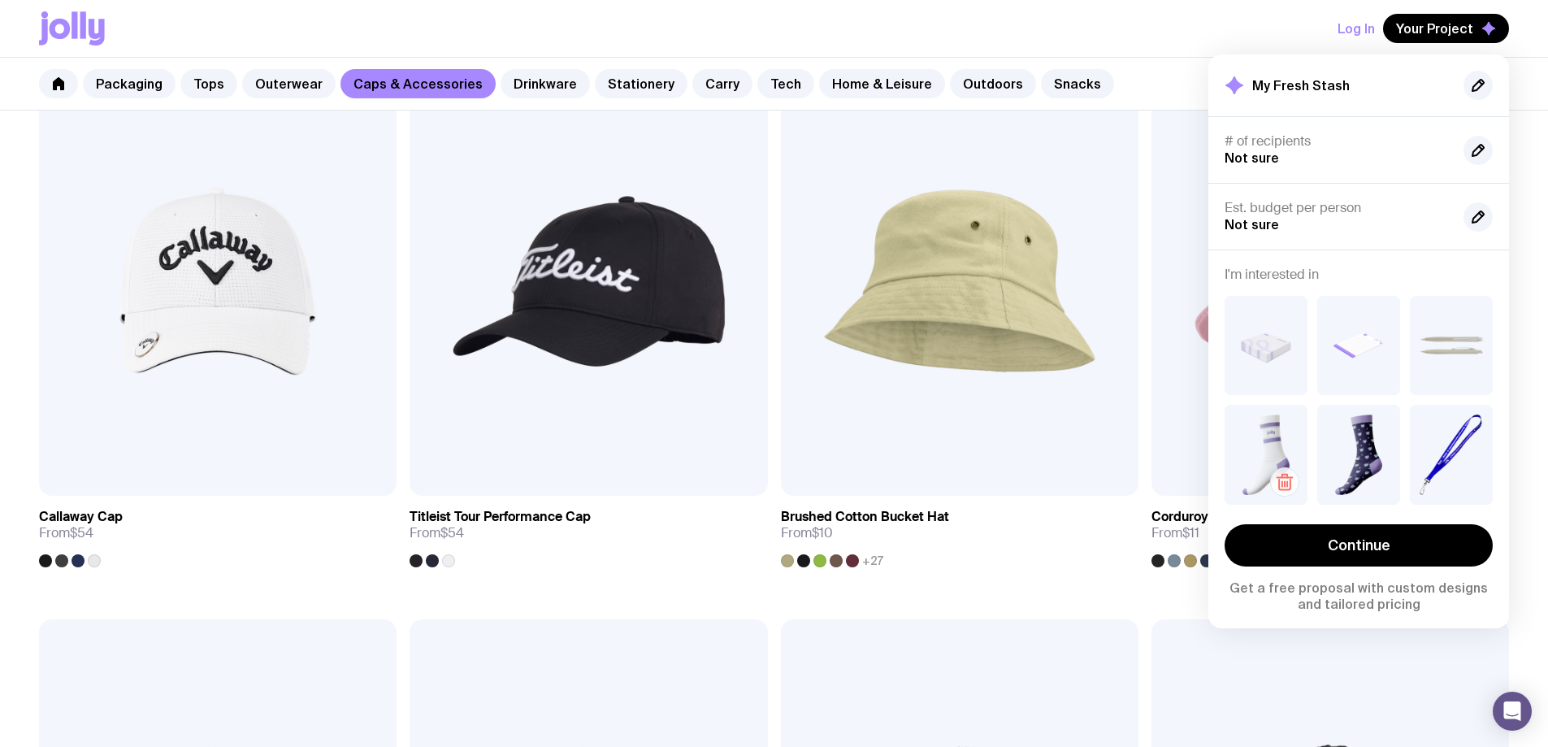
click at [1288, 472] on icon "button" at bounding box center [1284, 481] width 19 height 19
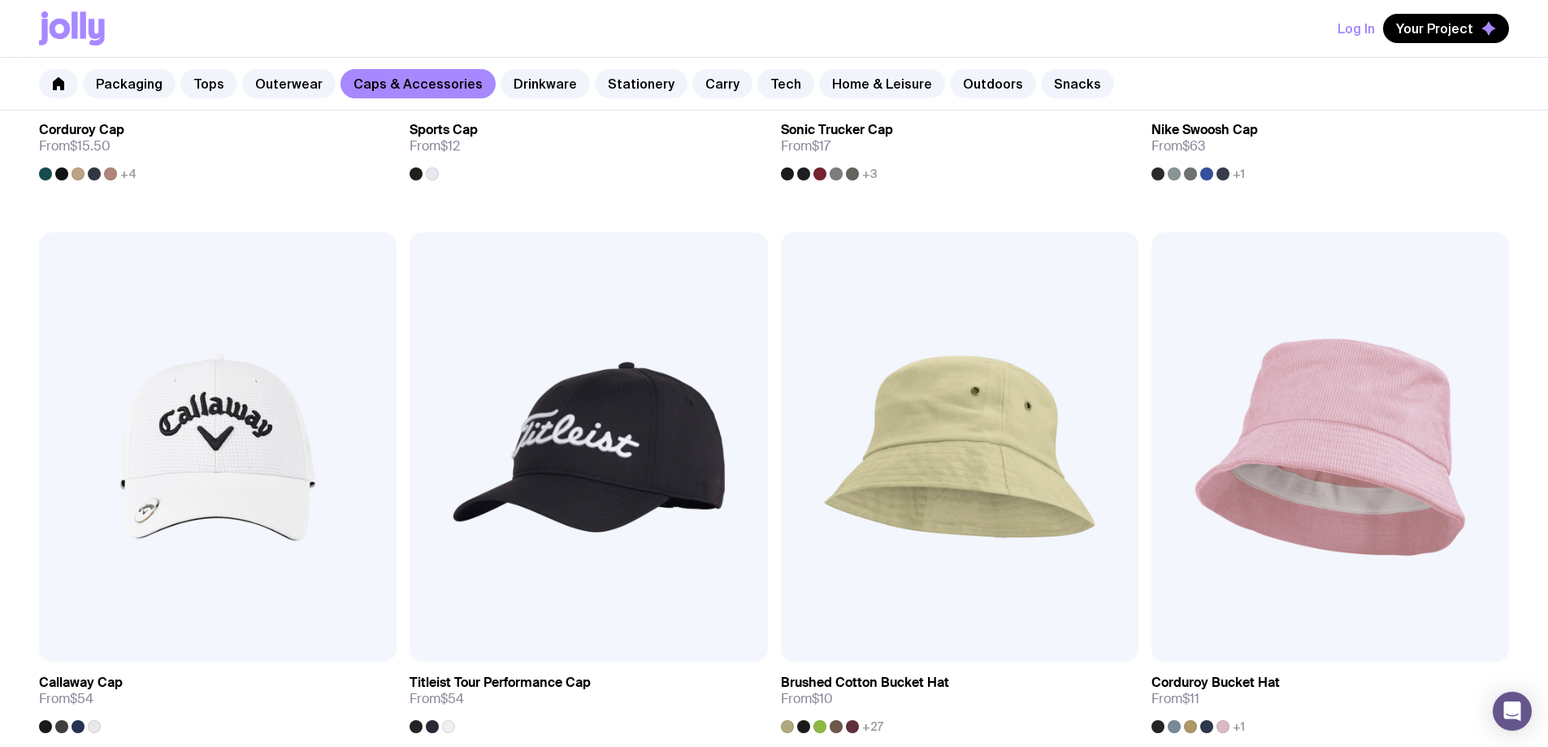
scroll to position [1137, 0]
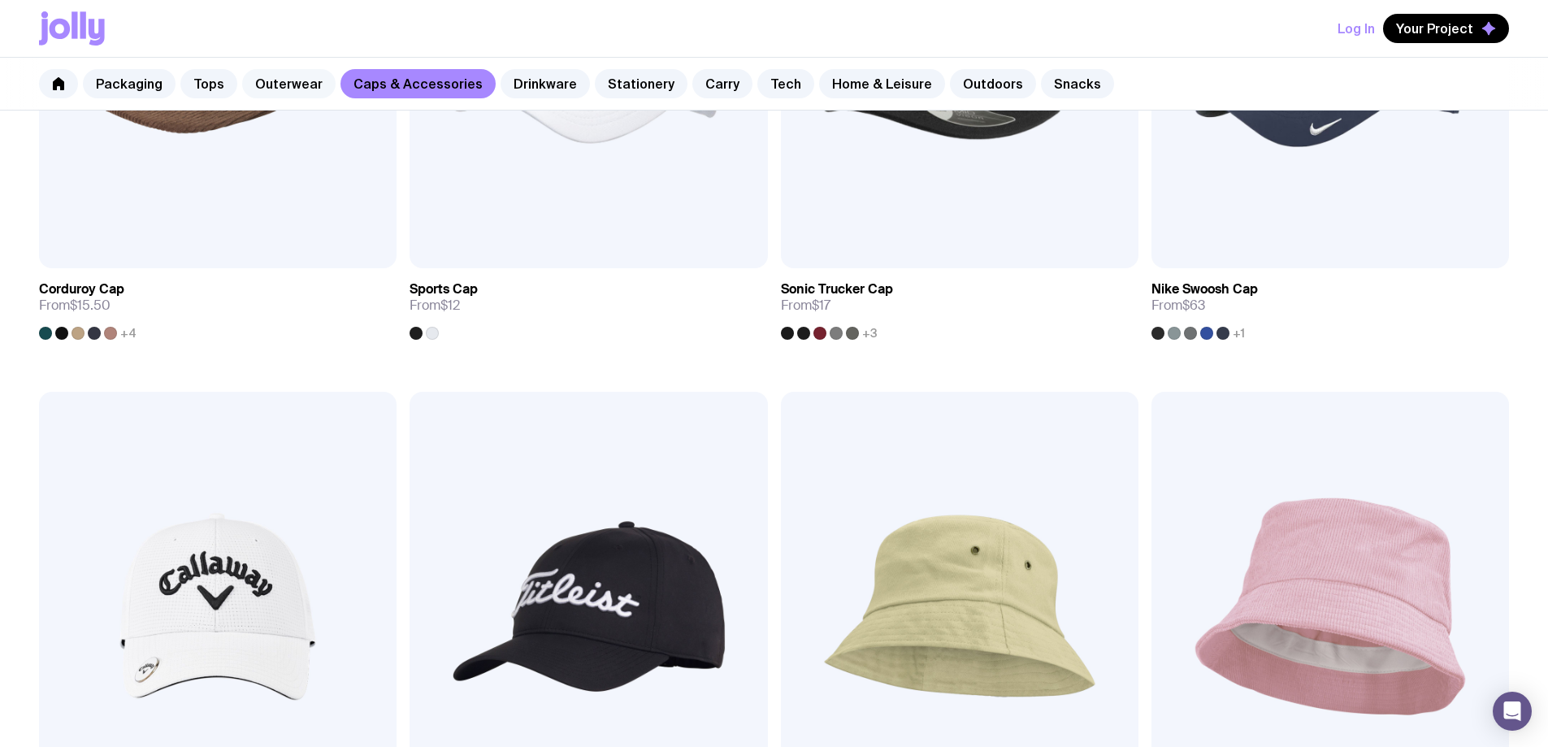
click at [297, 92] on link "Outerwear" at bounding box center [288, 83] width 93 height 29
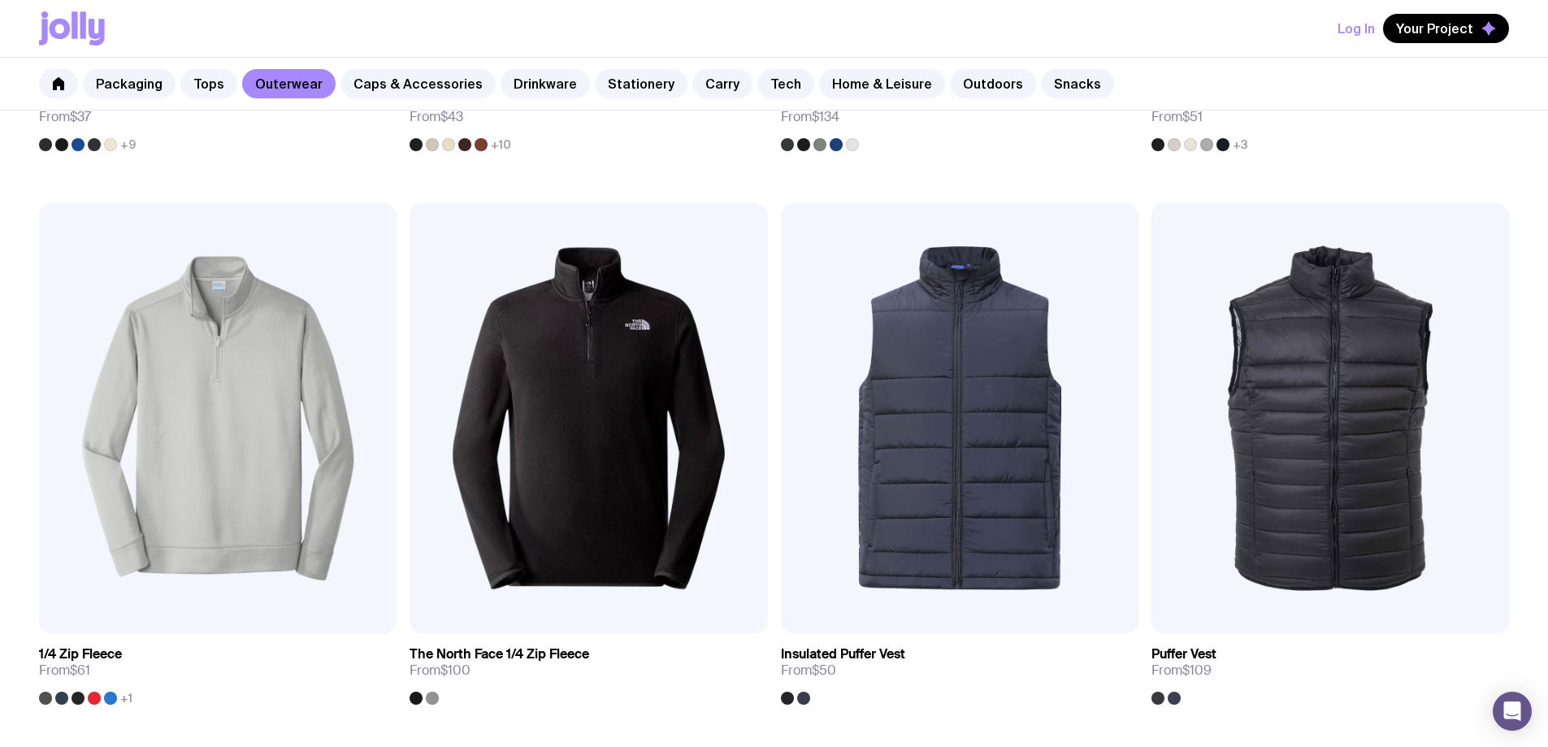
scroll to position [812, 0]
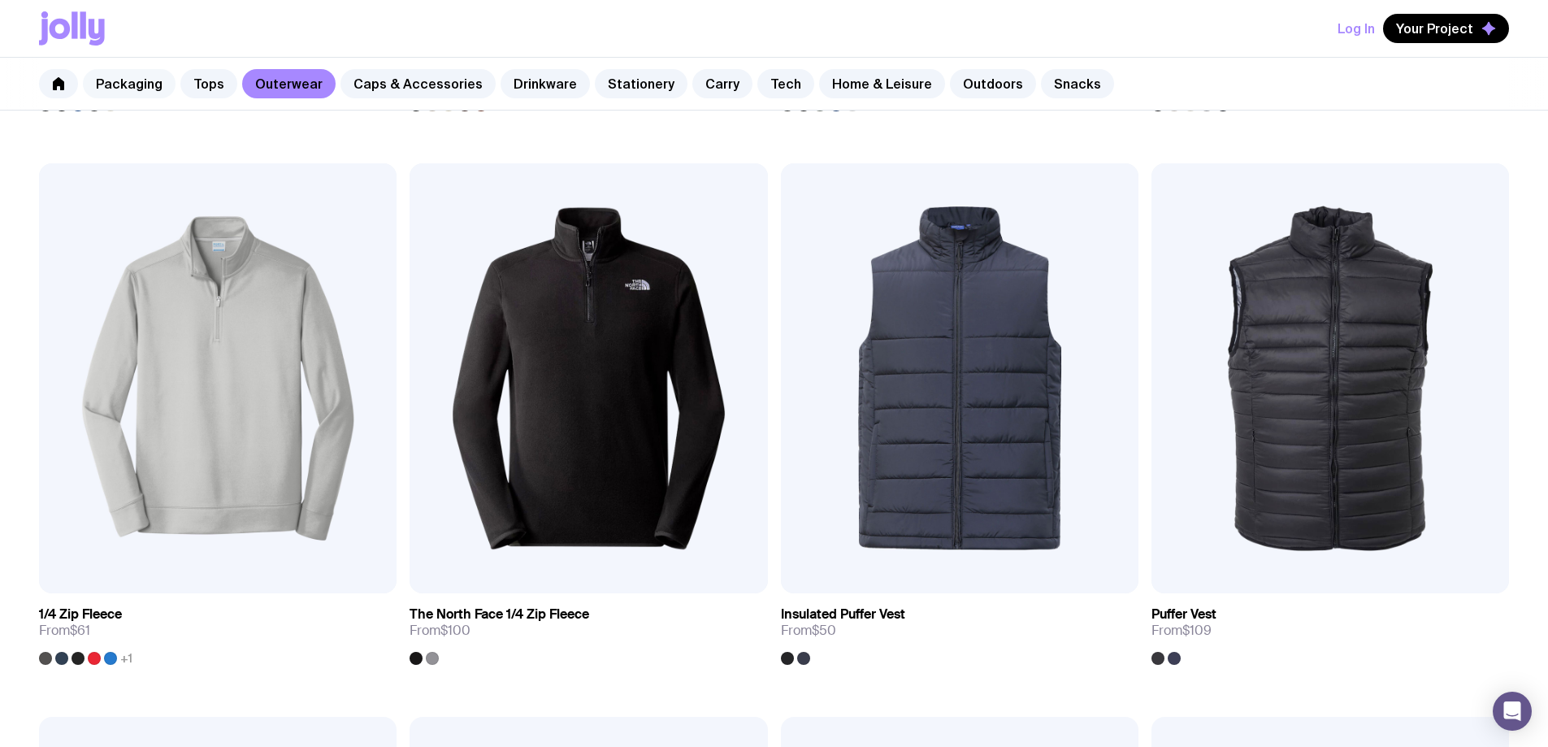
click at [150, 83] on link "Packaging" at bounding box center [129, 83] width 93 height 29
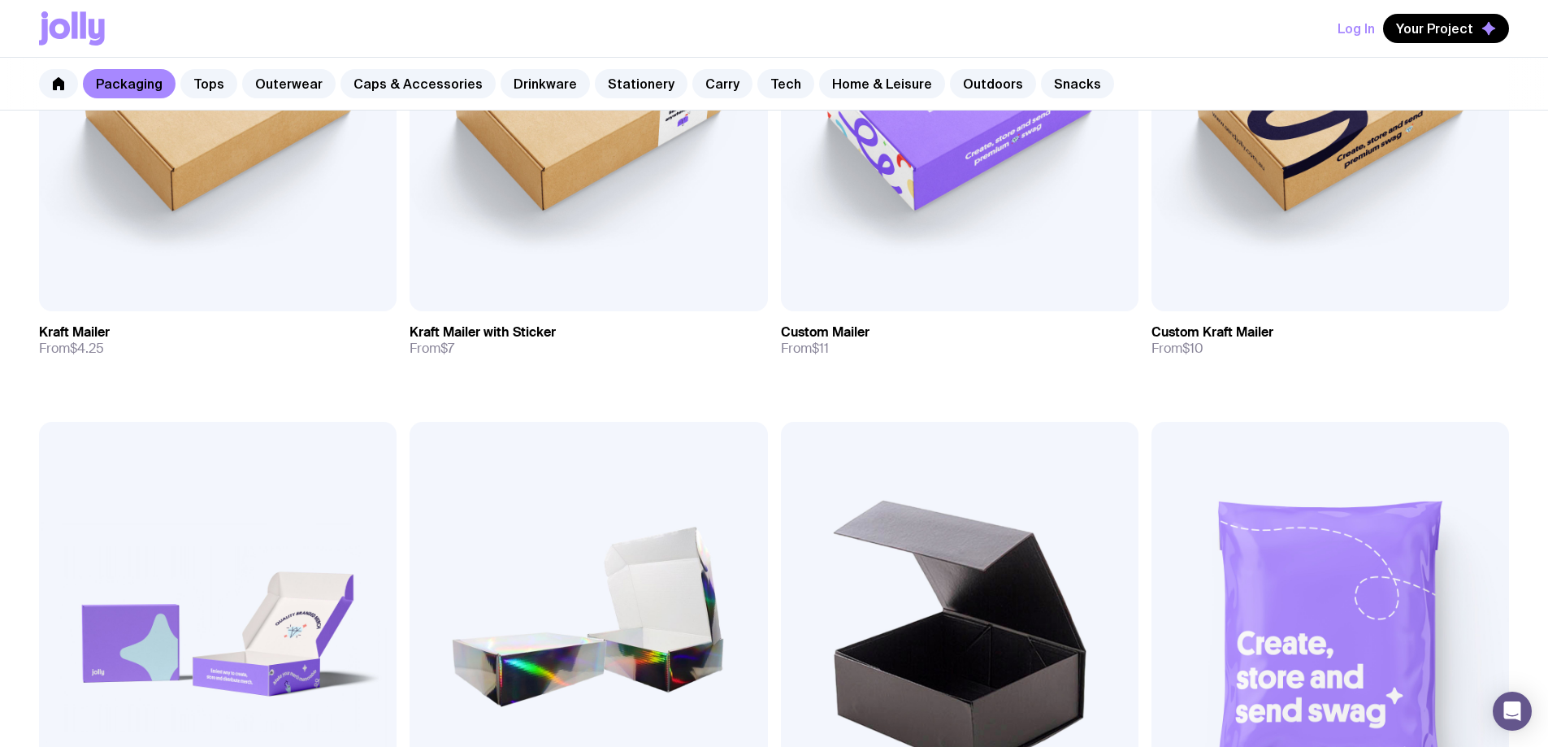
scroll to position [569, 0]
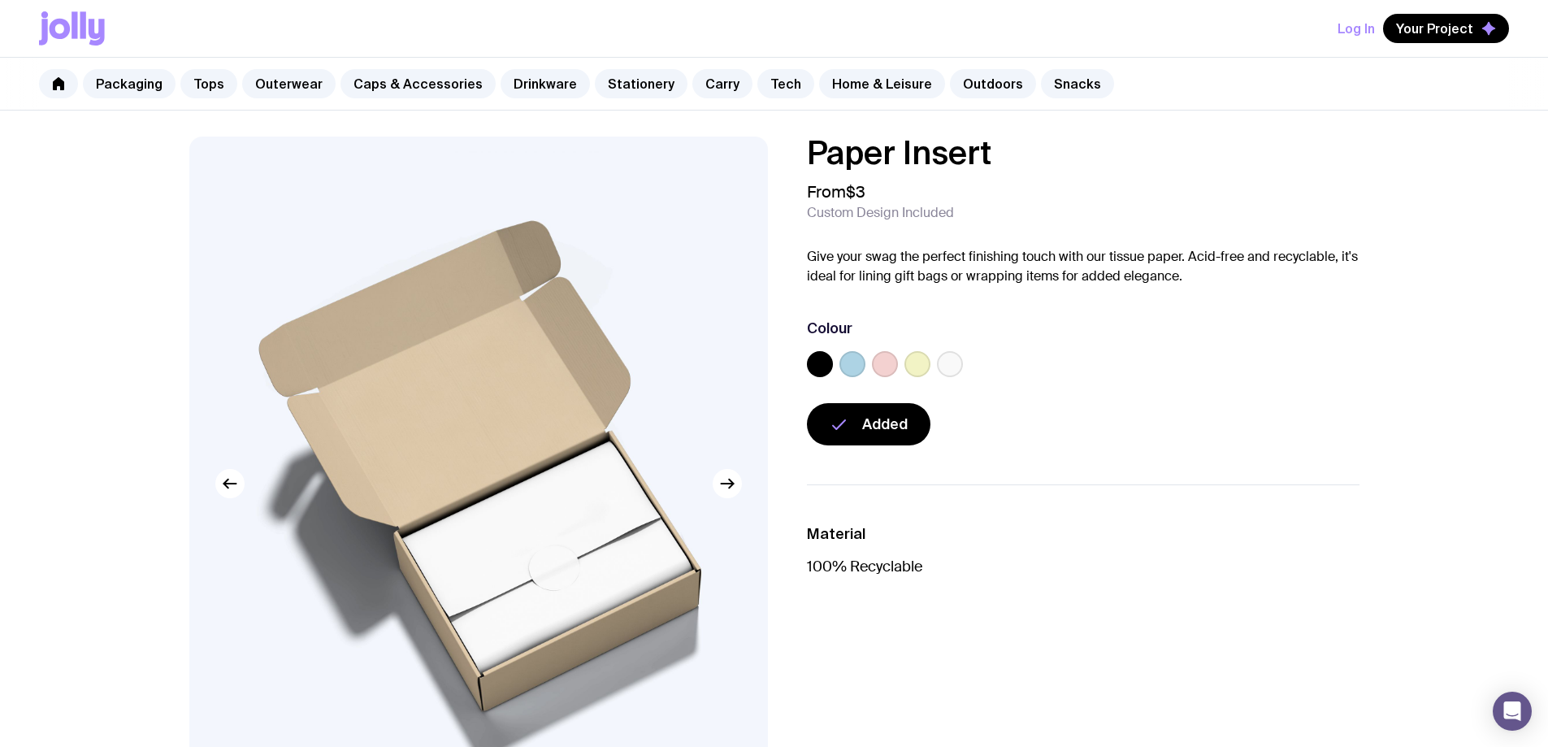
click at [824, 364] on label at bounding box center [820, 364] width 26 height 26
click at [0, 0] on input "radio" at bounding box center [0, 0] width 0 height 0
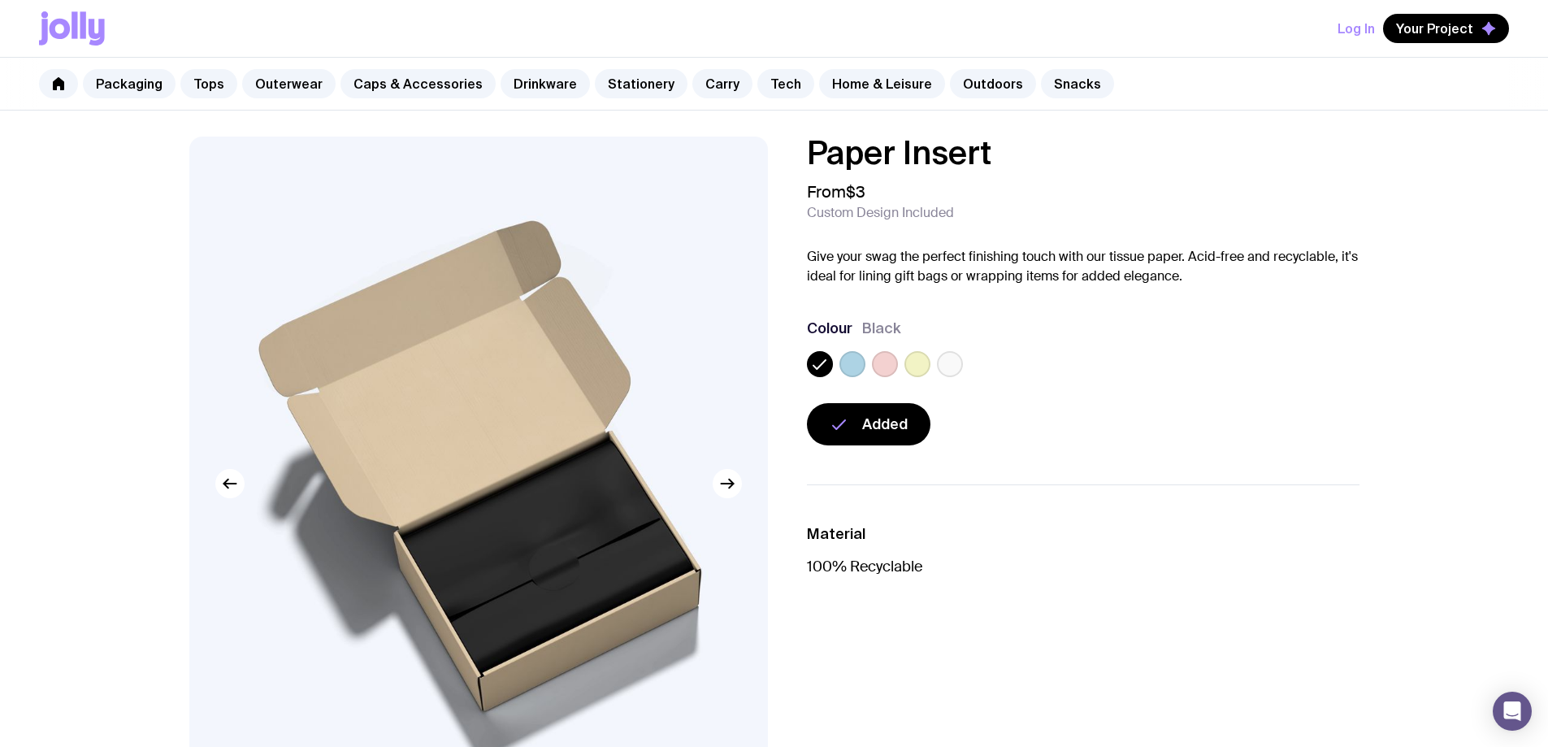
click at [857, 366] on label at bounding box center [852, 364] width 26 height 26
click at [0, 0] on input "radio" at bounding box center [0, 0] width 0 height 0
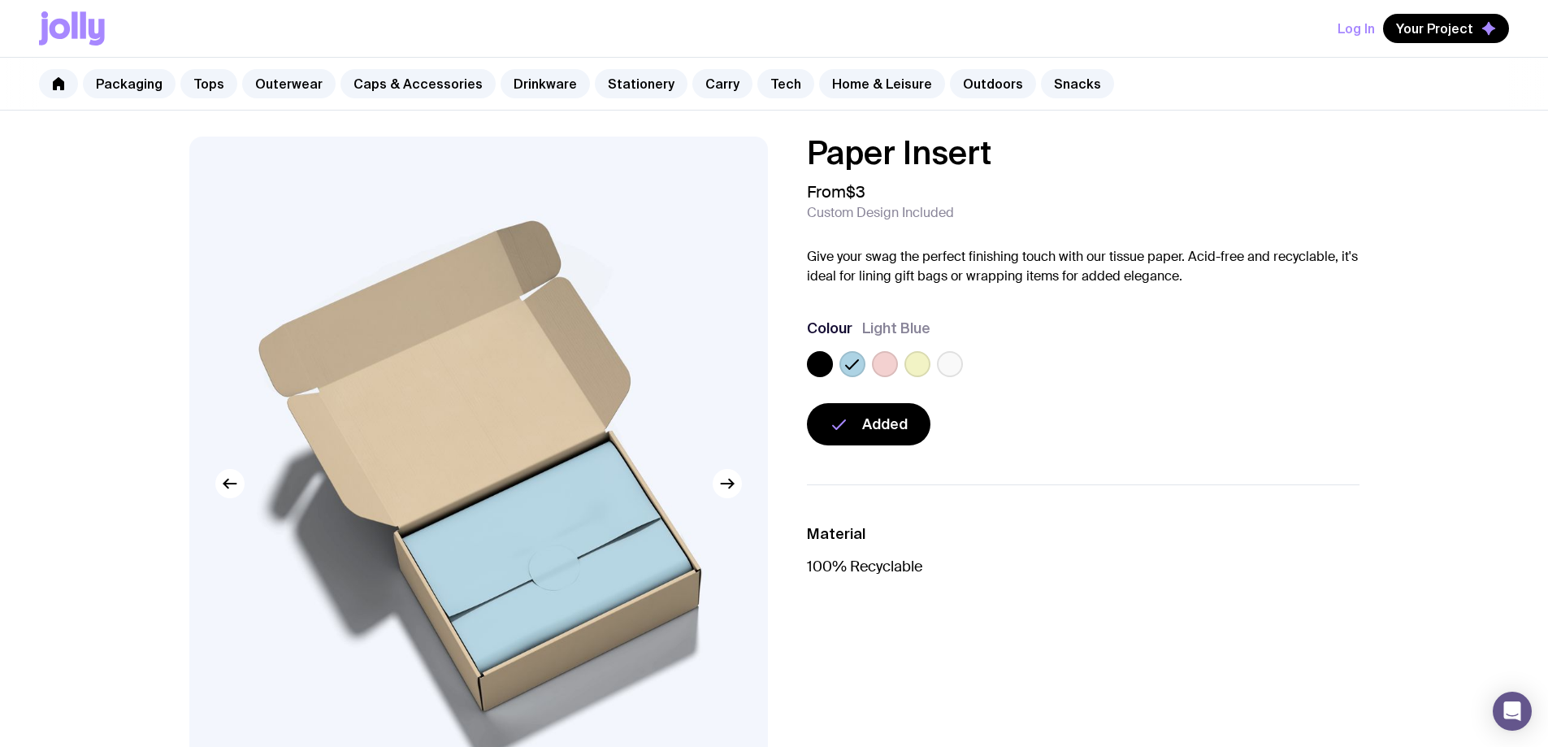
click at [950, 366] on label at bounding box center [950, 364] width 26 height 26
click at [0, 0] on input "radio" at bounding box center [0, 0] width 0 height 0
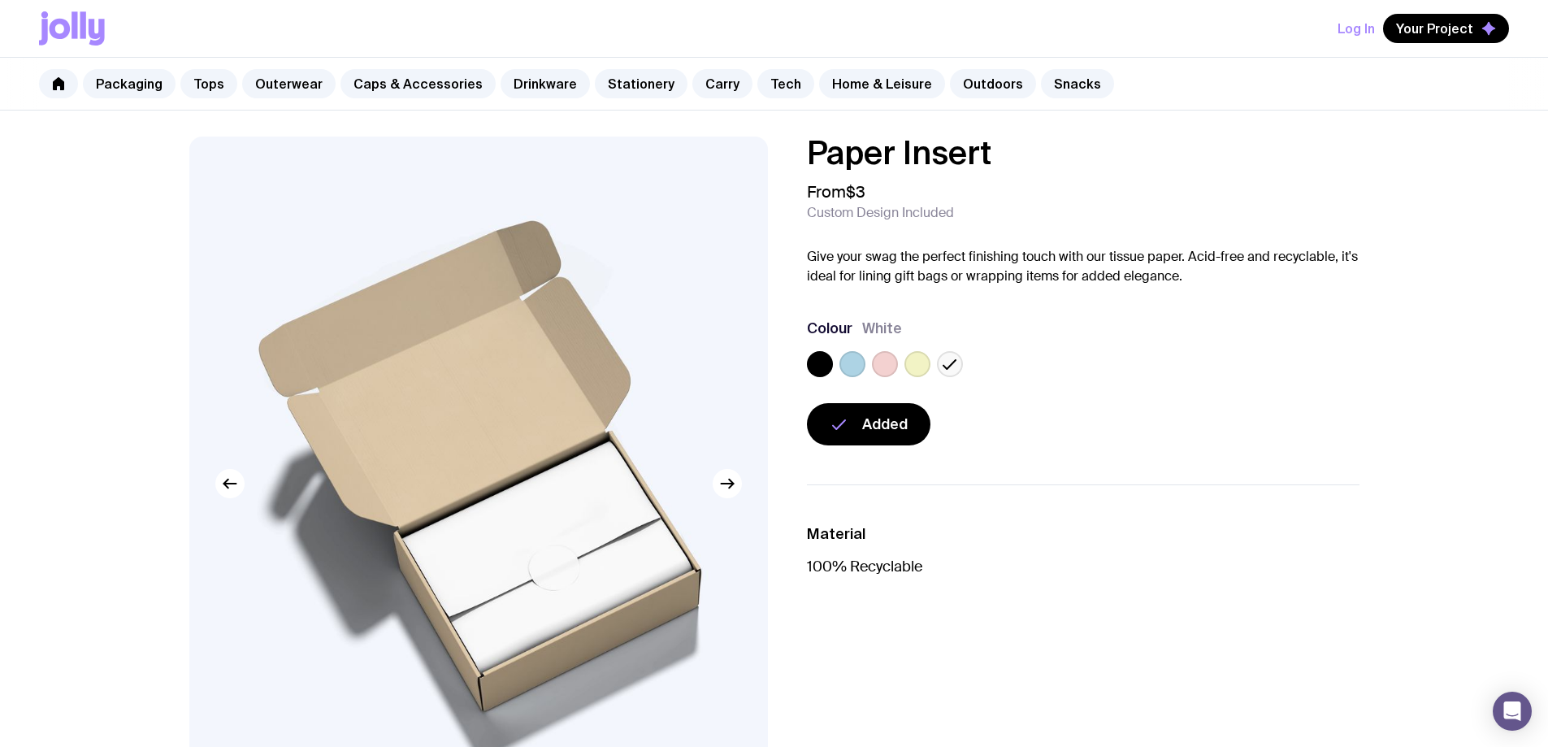
click at [937, 367] on div at bounding box center [950, 364] width 26 height 26
click at [925, 367] on label at bounding box center [917, 364] width 26 height 26
click at [0, 0] on input "radio" at bounding box center [0, 0] width 0 height 0
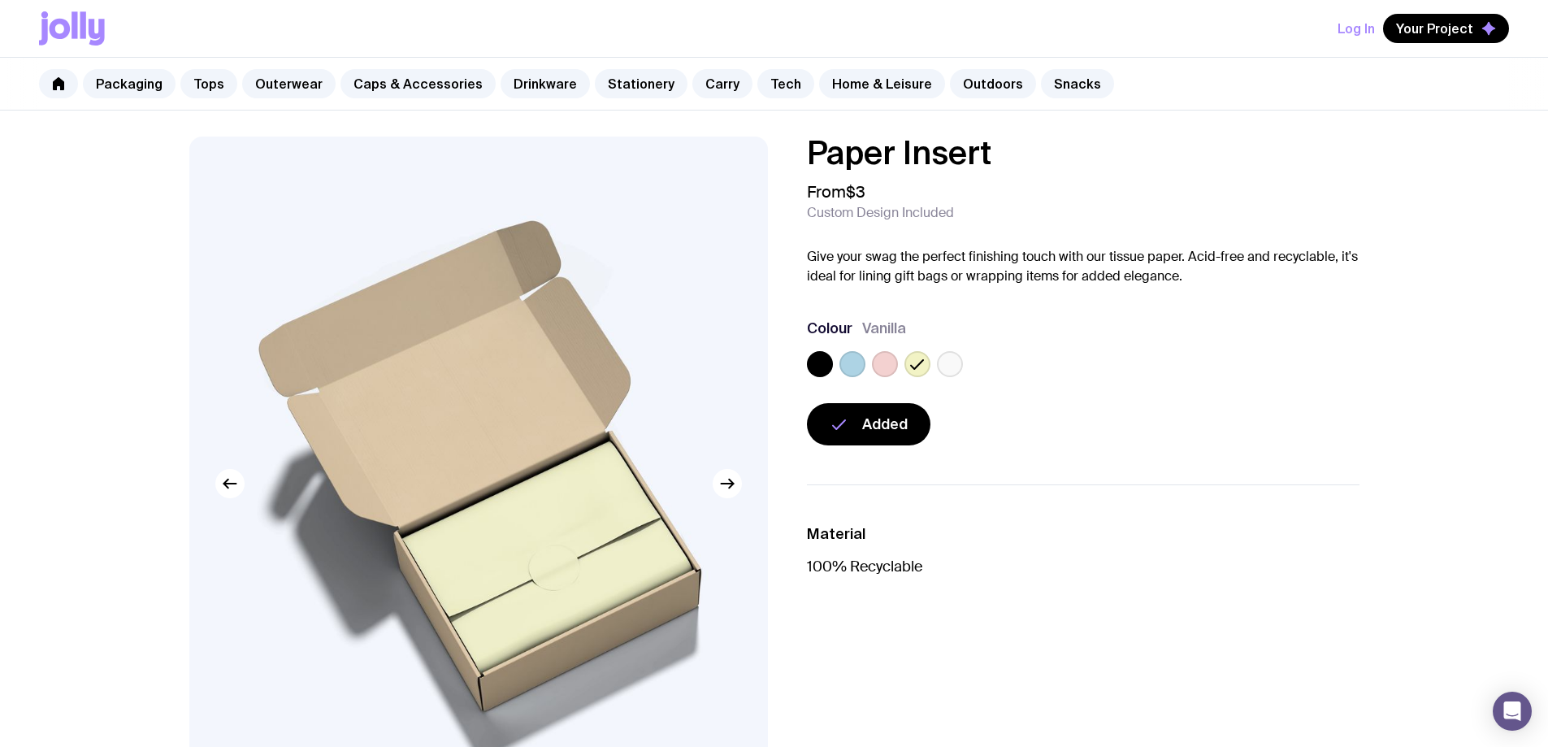
click at [884, 364] on label at bounding box center [885, 364] width 26 height 26
click at [0, 0] on input "radio" at bounding box center [0, 0] width 0 height 0
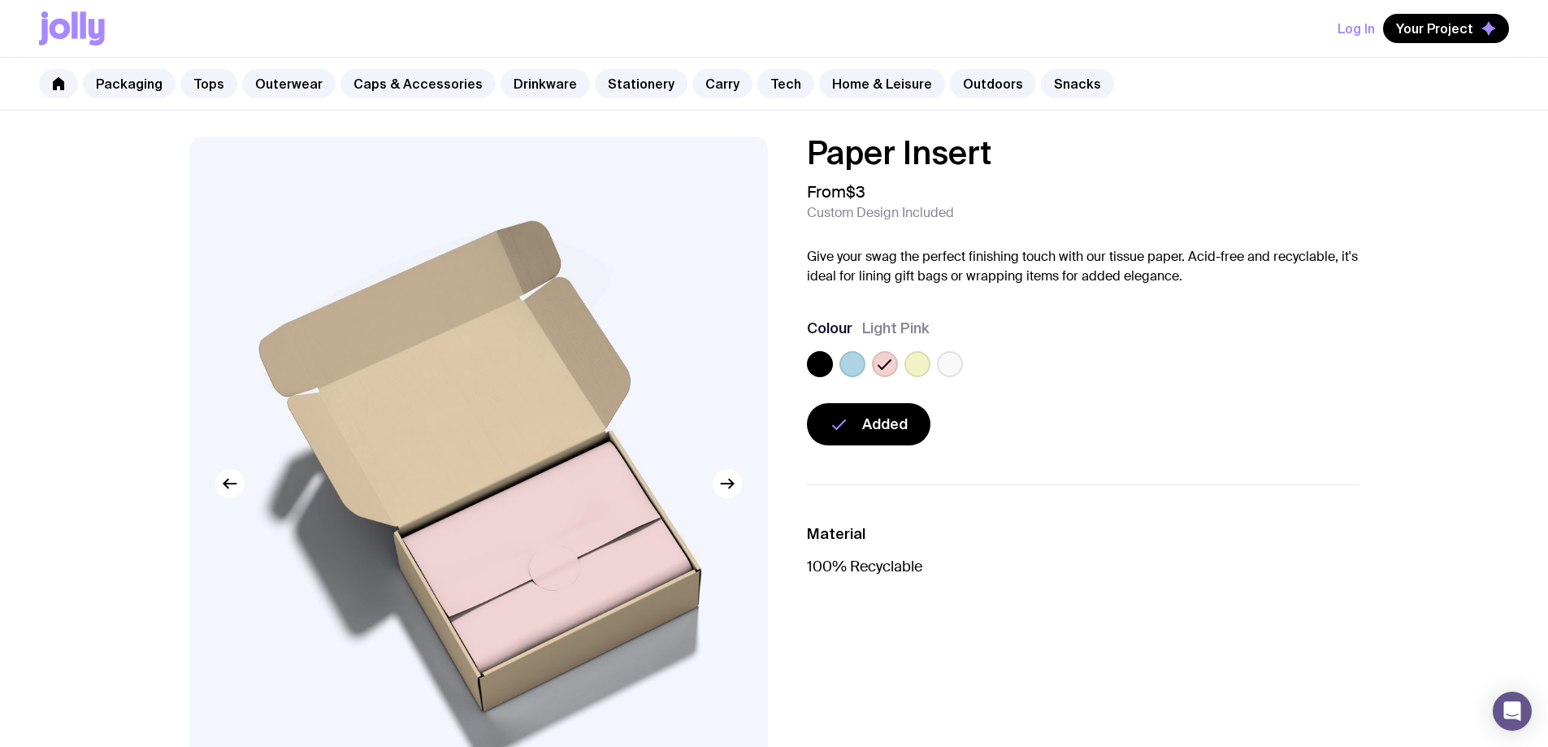
click at [825, 362] on label at bounding box center [820, 364] width 26 height 26
click at [0, 0] on input "radio" at bounding box center [0, 0] width 0 height 0
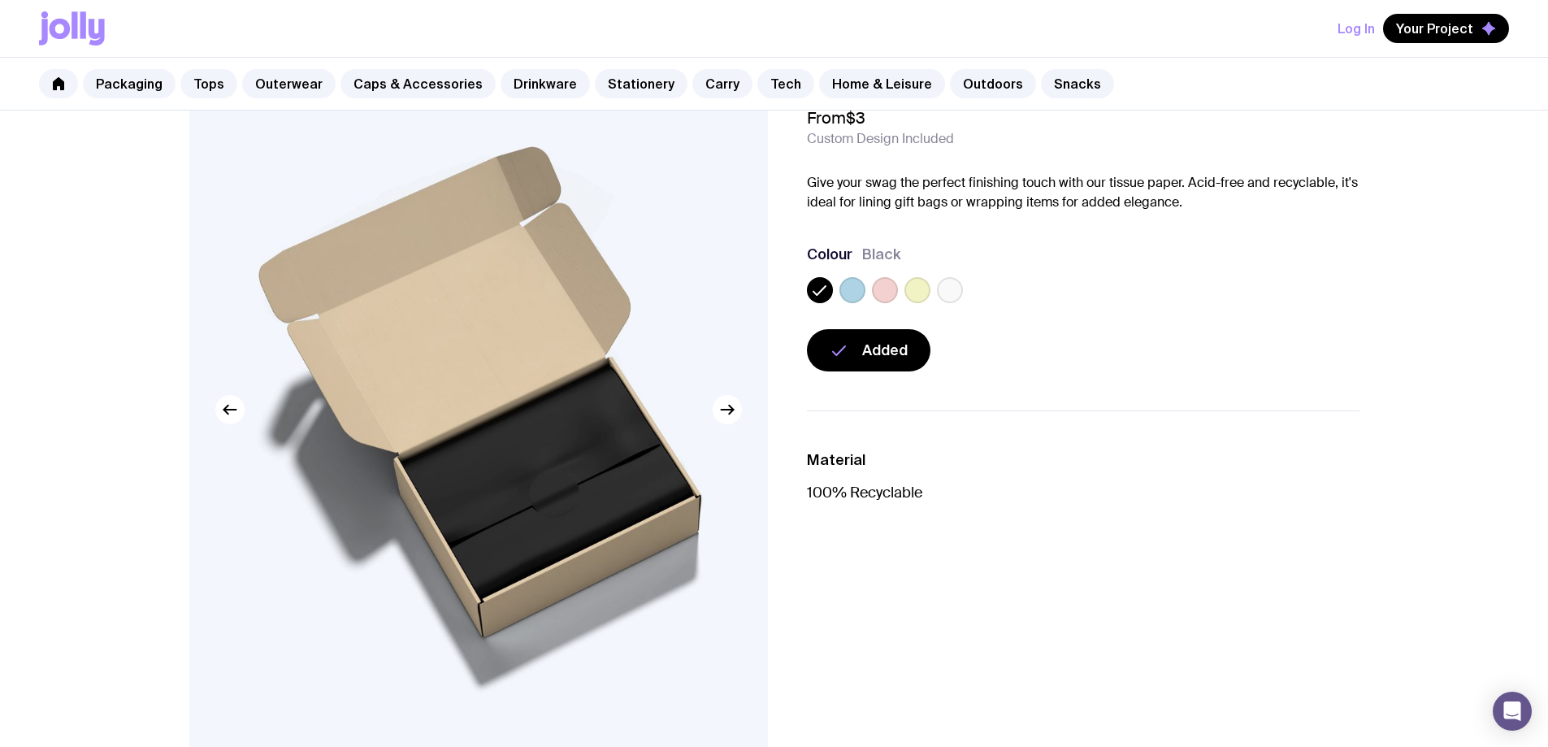
scroll to position [31, 0]
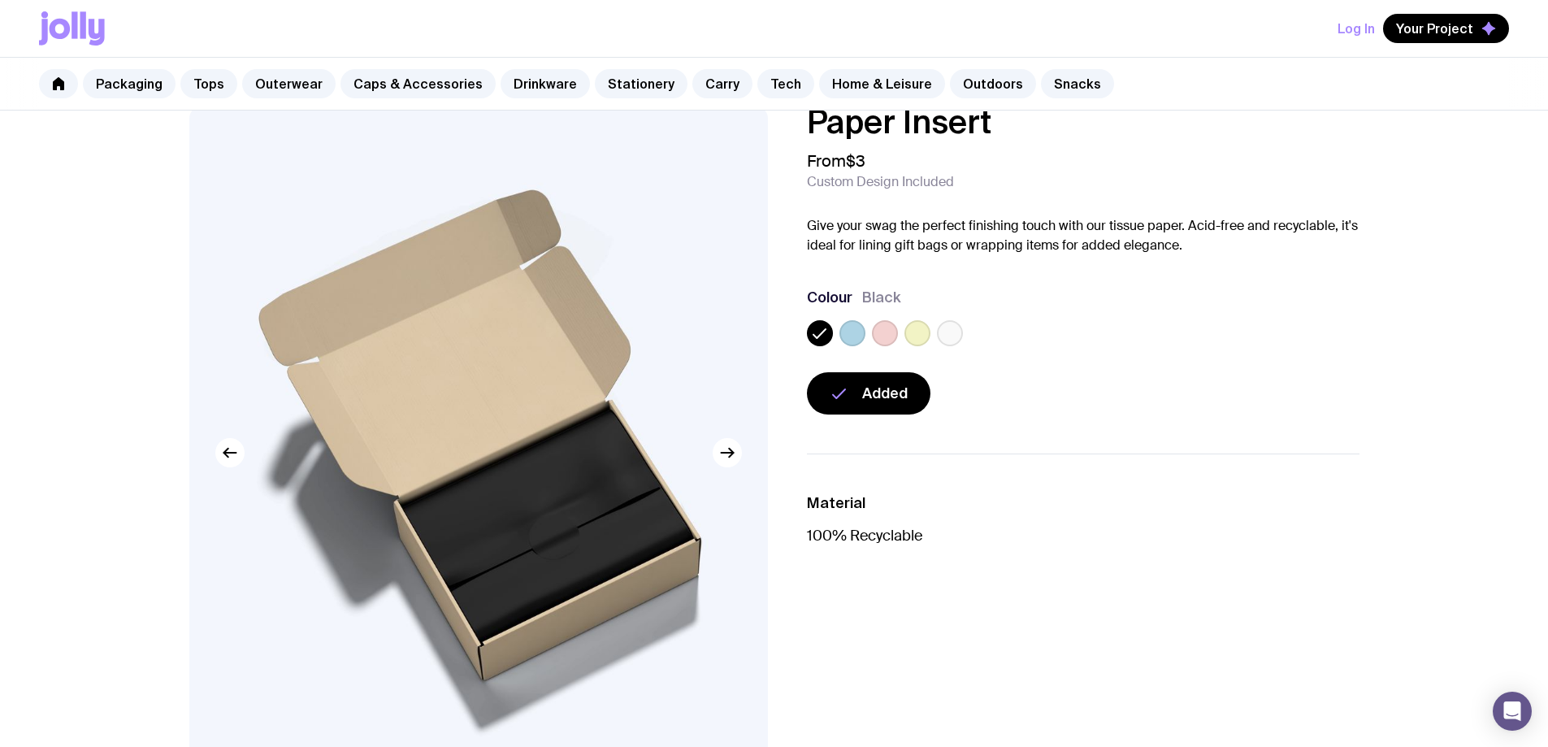
click at [962, 330] on label at bounding box center [950, 333] width 26 height 26
click at [0, 0] on input "radio" at bounding box center [0, 0] width 0 height 0
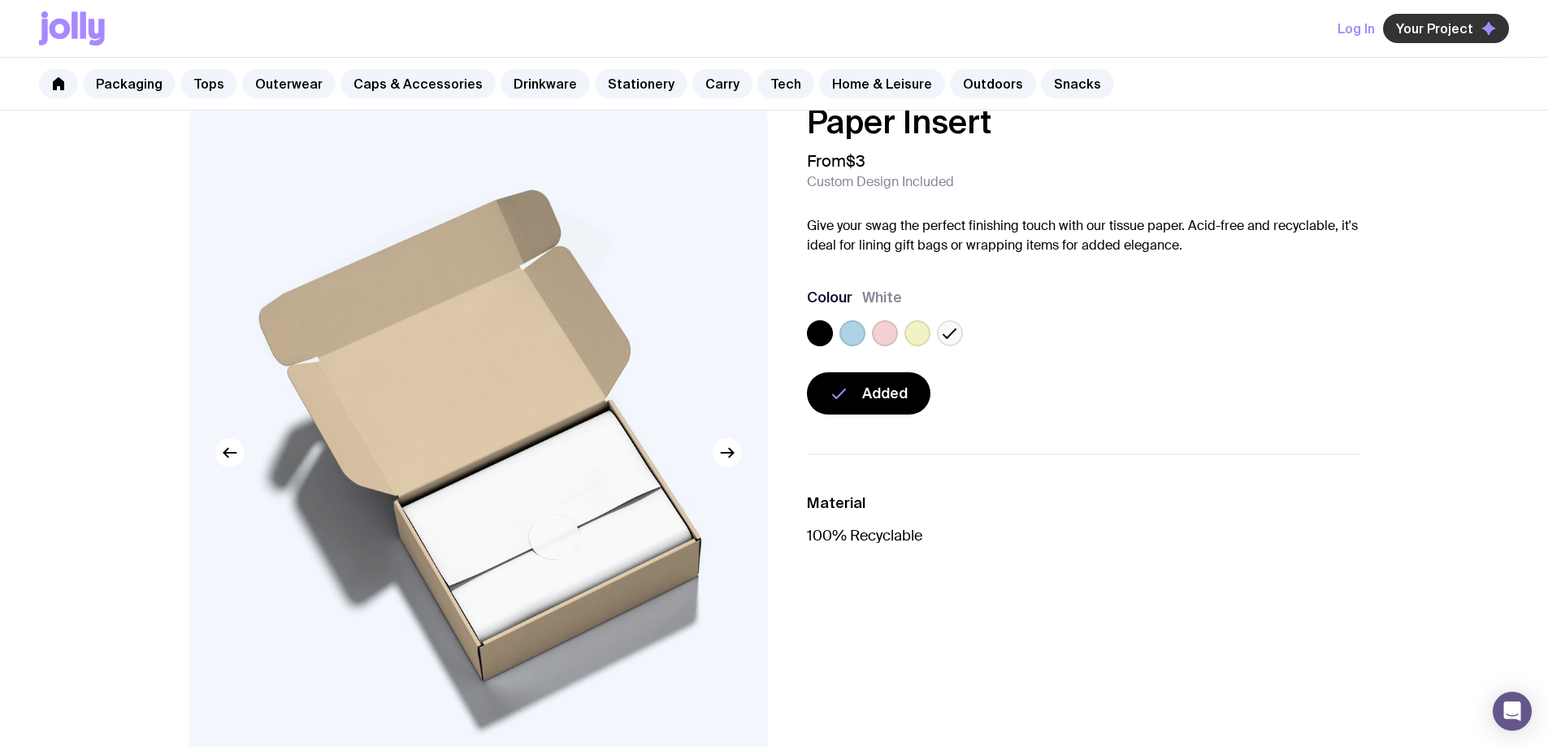
click at [1449, 24] on span "Your Project" at bounding box center [1434, 28] width 77 height 16
